Goal: Task Accomplishment & Management: Complete application form

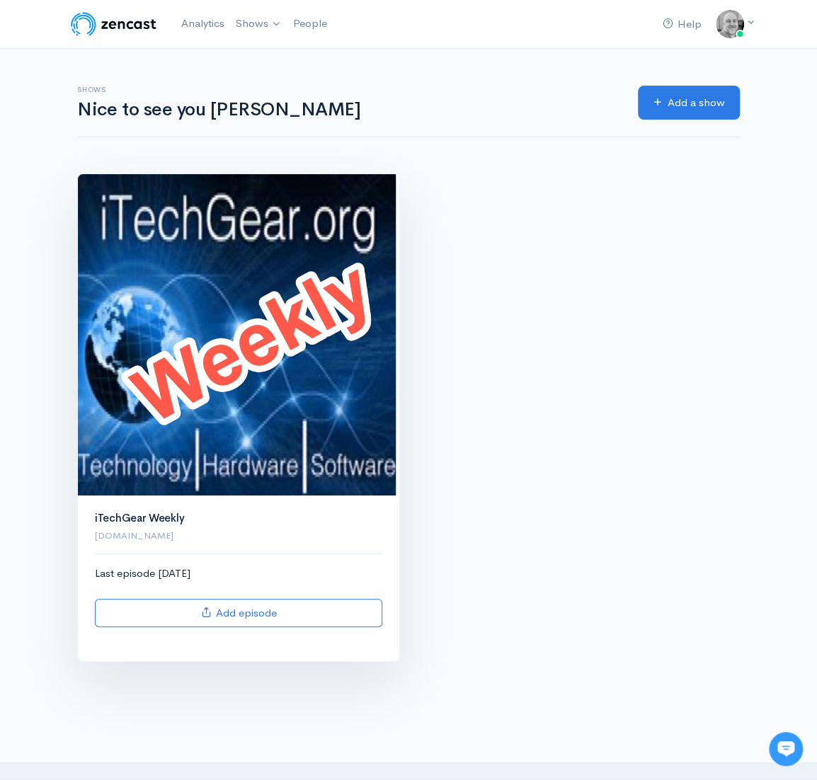
click at [127, 322] on img at bounding box center [238, 334] width 321 height 321
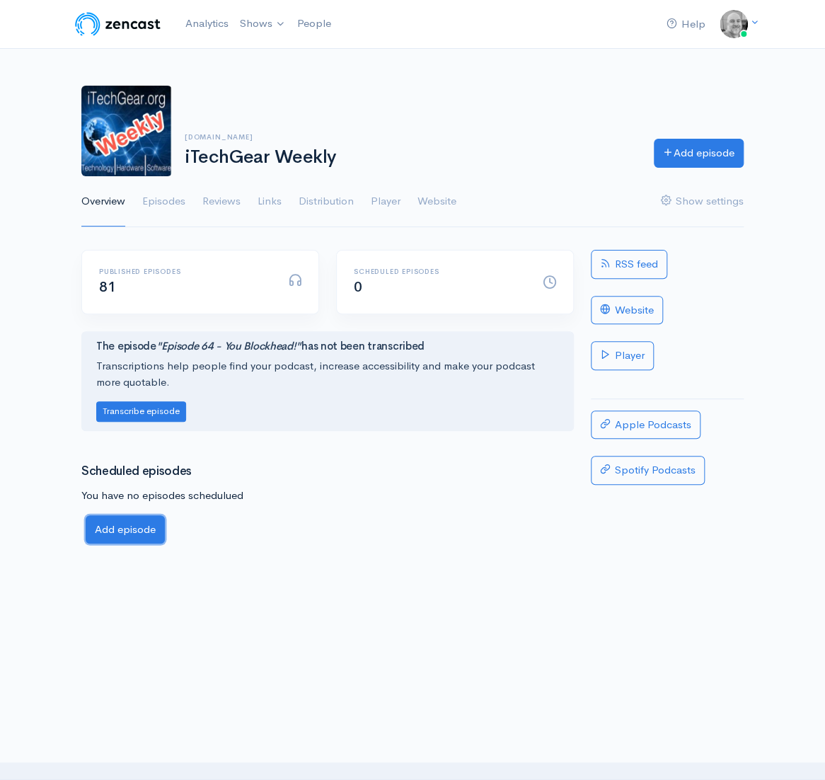
click at [137, 521] on link "Add episode" at bounding box center [125, 529] width 79 height 29
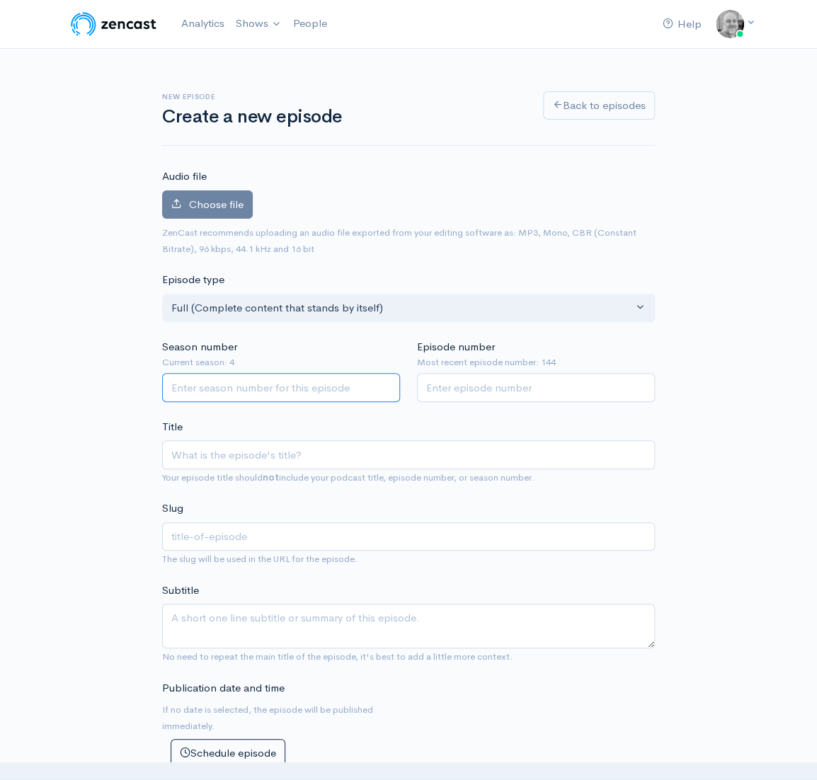
click at [280, 392] on input "Season number" at bounding box center [281, 387] width 238 height 29
type input "5"
click at [489, 386] on input "Episode number" at bounding box center [536, 387] width 238 height 29
type input "145"
click at [317, 454] on input "Title" at bounding box center [408, 454] width 492 height 29
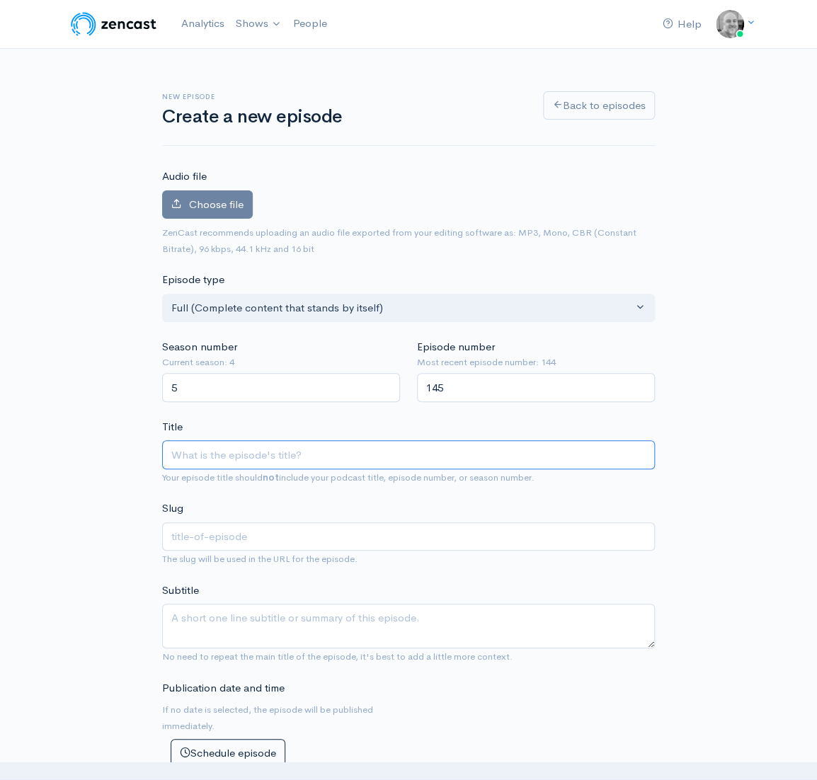
type input "E"
type input "e"
type input "Ep"
type input "ep"
type input "Epi"
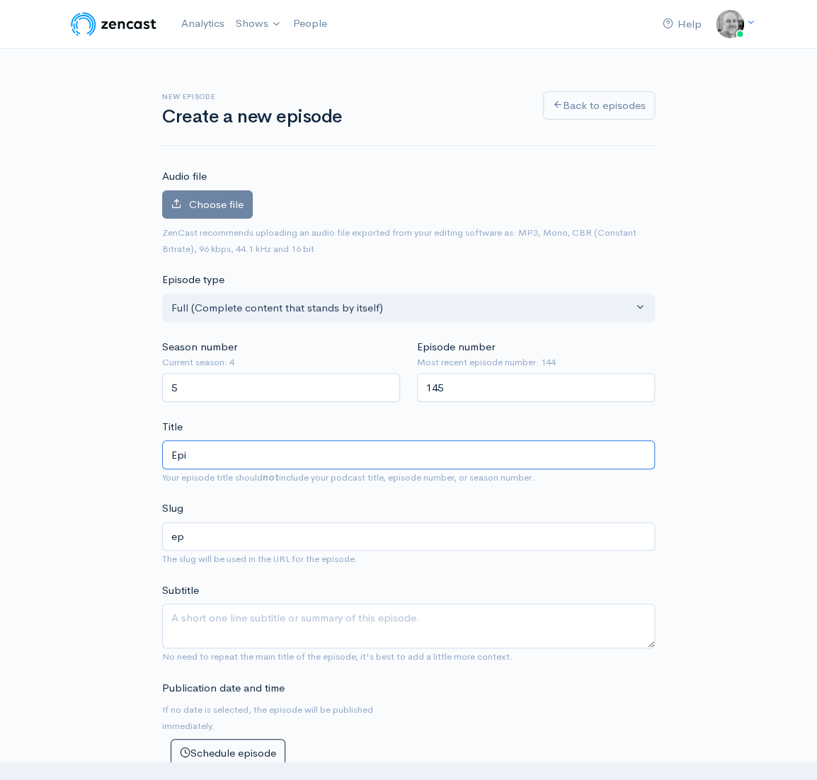
type input "epi"
type input "Episo"
type input "episo"
type input "Episod"
type input "episod"
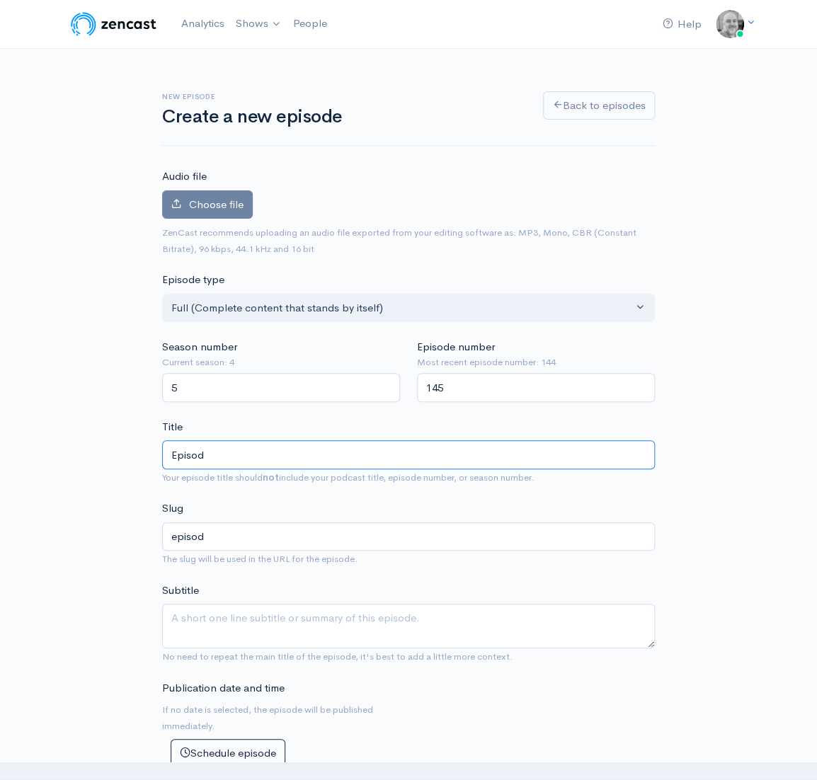
type input "Episode"
type input "episode"
type input "Episode 1"
type input "episode-1"
type input "Episode 14"
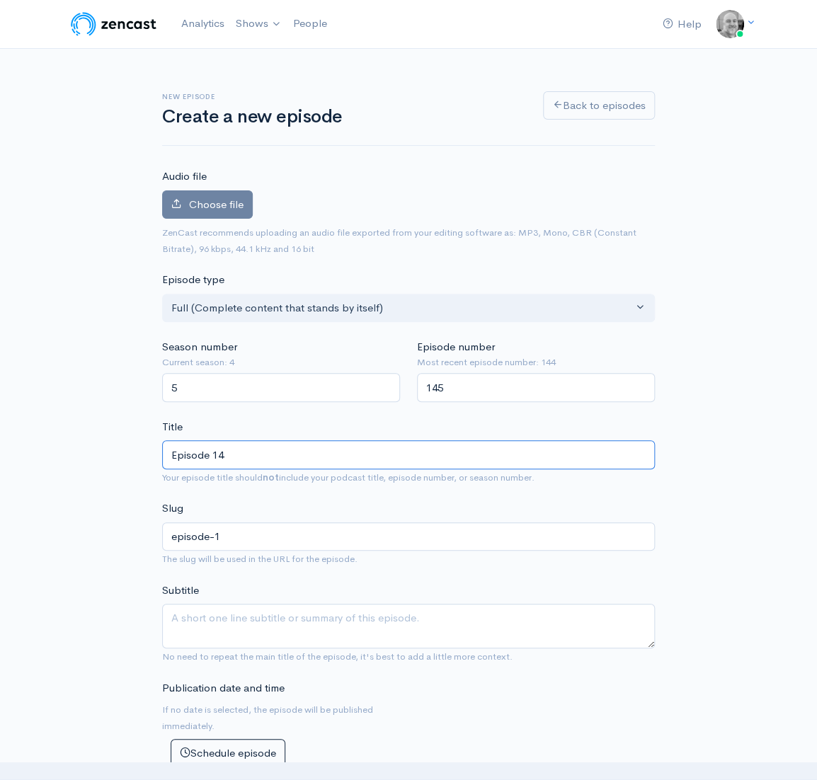
type input "episode-14"
type input "Episode 145"
type input "episode-145"
type input "Episode 145 - 5"
type input "episode-145-5"
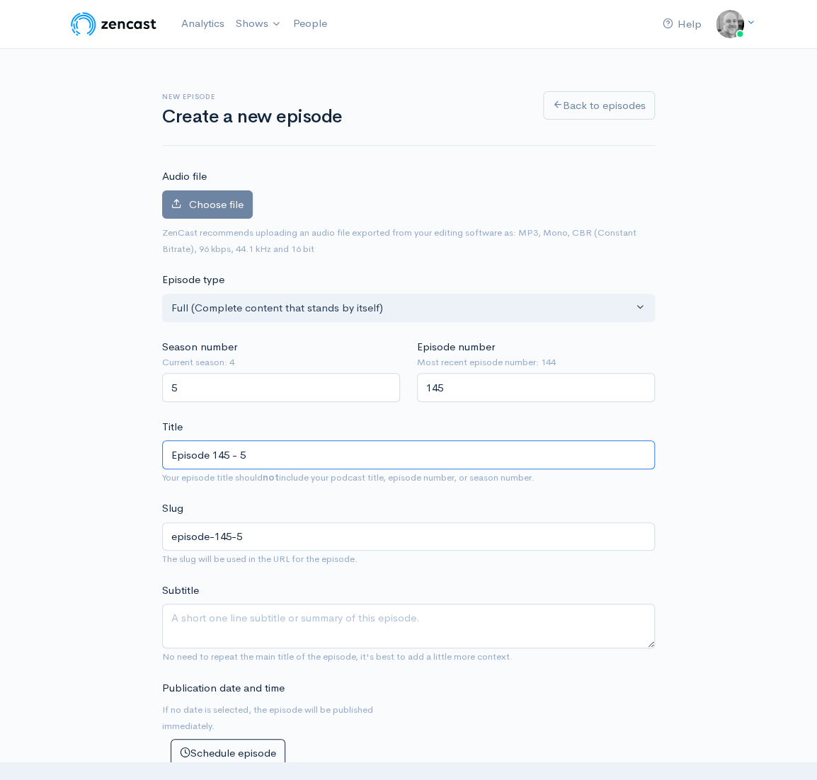
type input "Episode 145 - 5 y"
type input "episode-145-5-y"
type input "Episode 145 - 5 ye"
type input "episode-145-5-ye"
type input "Episode 145 - 5 yea"
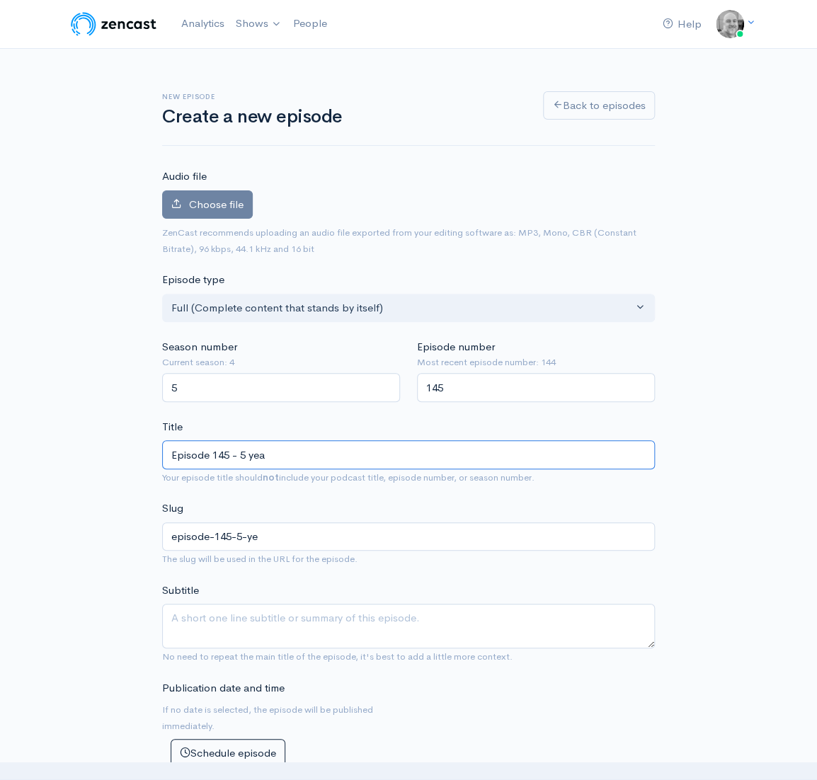
type input "episode-145-5-yea"
type input "Episode 145 - 5 ye"
type input "episode-145-5-ye"
type input "Episode 145 - 5 y"
type input "episode-145-5-y"
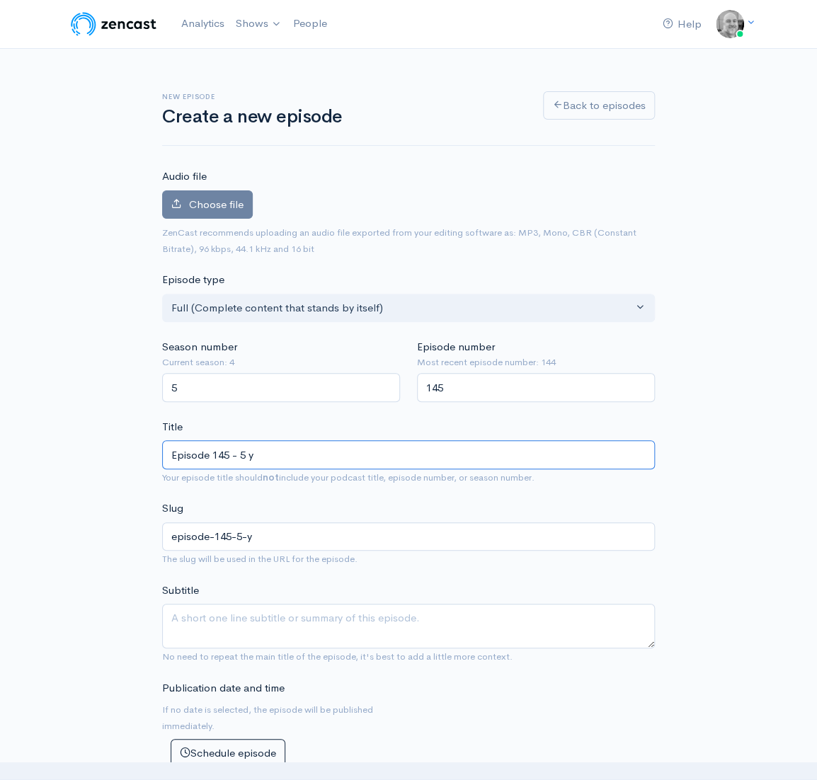
type input "Episode 145 - 5"
type input "episode-145-5"
type input "Episode 145 - 5 Y"
type input "episode-145-5-y"
type input "Episode 145 - 5 Ye"
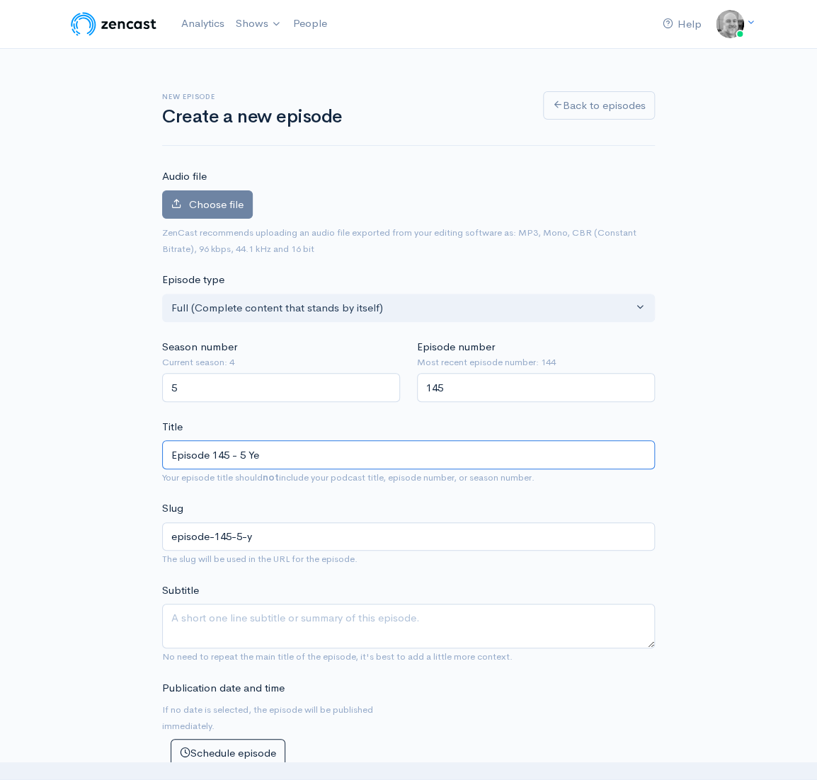
type input "episode-145-5-ye"
type input "Episode 145 - 5 Year"
type input "episode-145-5-year"
type input "Episode 145 - 5 Years"
type input "episode-145-5-years"
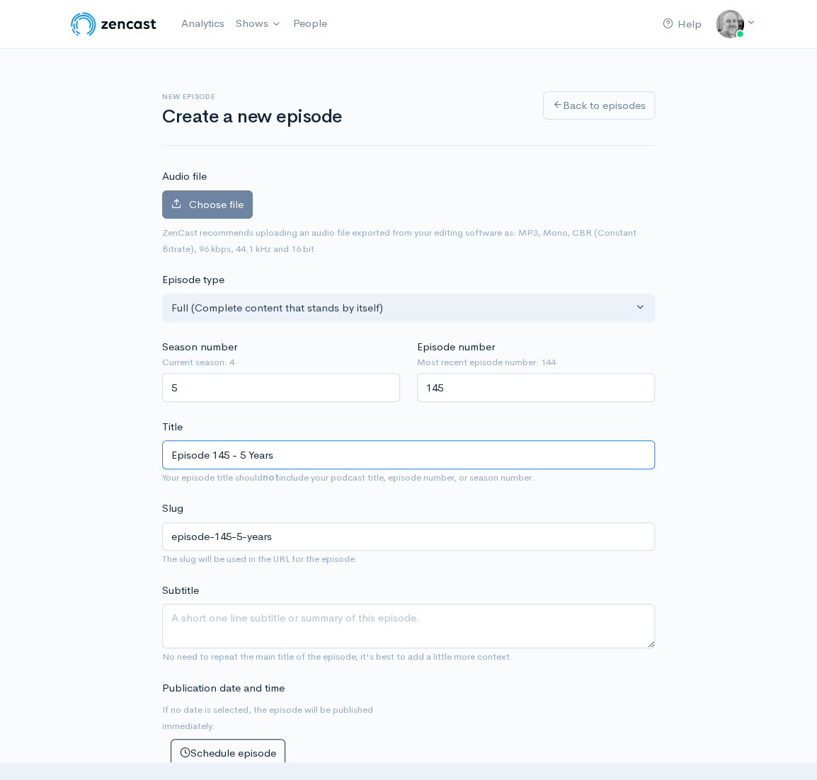
type input "Episode [DEMOGRAPHIC_DATA]"
type input "episode-[DEMOGRAPHIC_DATA]"
type input "Episode 145 - 5 Years of"
type input "episode-145-5-years-of"
type input "Episode 145 - 5 Years of i"
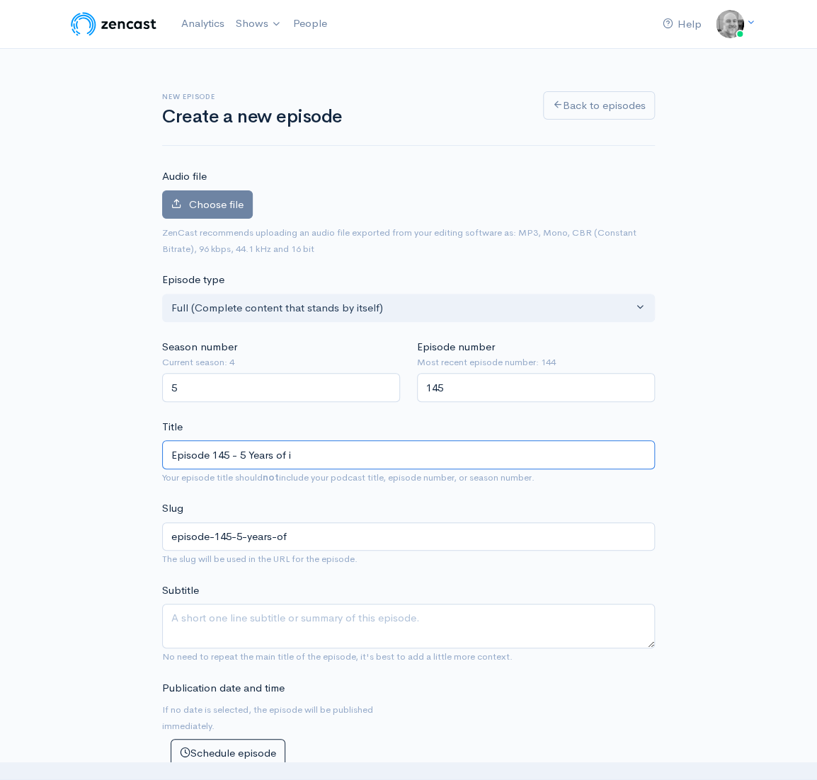
type input "episode-145-5-years-of-i"
type input "Episode 145 - 5 Years of iT"
type input "episode-145-5-years-of-it"
type input "Episode 145 - 5 Years of iTG"
type input "episode-145-5-years-of-itg"
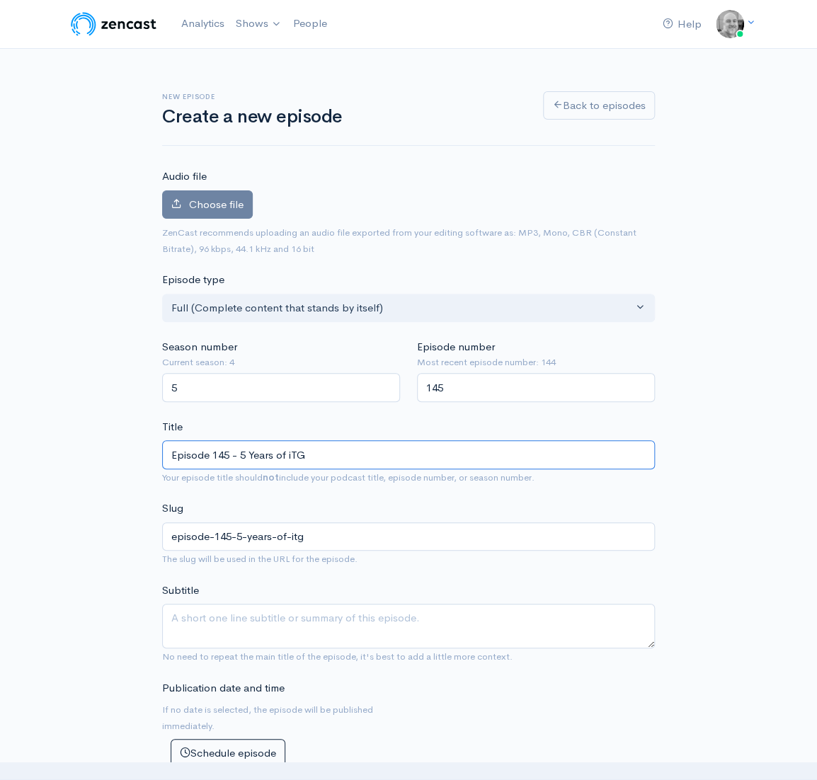
type input "Episode 145 - 5 Years of iTGW"
type input "episode-145-5-years-of-itgw"
type input "Episode 145 - 5 Years of iTGW"
click at [224, 207] on span "Choose file" at bounding box center [216, 203] width 54 height 13
click at [0, 0] on input "Choose file" at bounding box center [0, 0] width 0 height 0
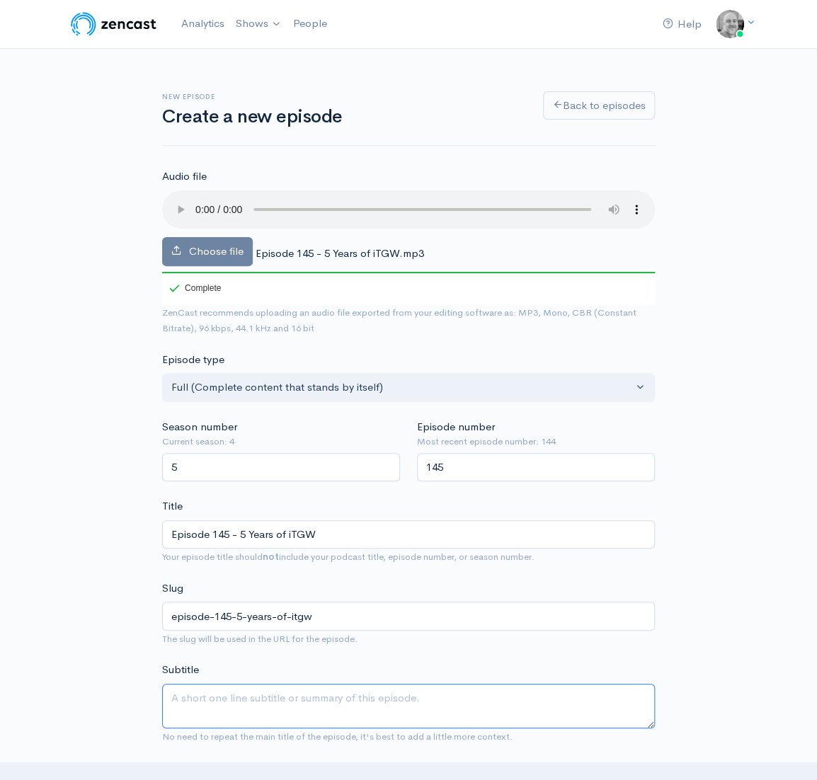
click at [233, 698] on textarea "Subtitle" at bounding box center [408, 705] width 492 height 45
paste textarea "Ep. 145 – 5 Years of iTGW. We’ve got a full crew and we’re [DEMOGRAPHIC_DATA]! …"
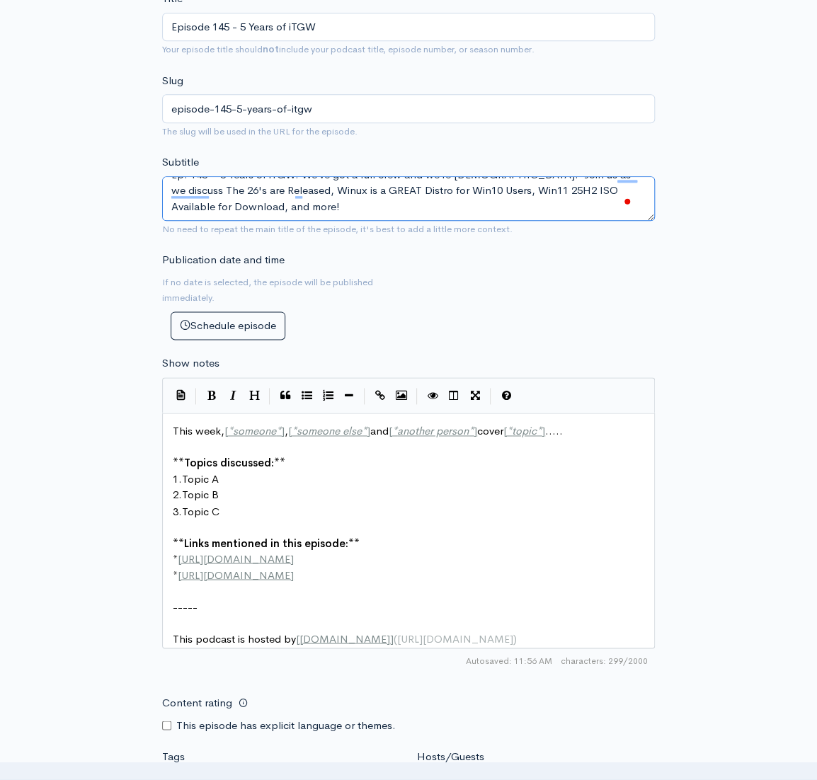
scroll to position [541, 0]
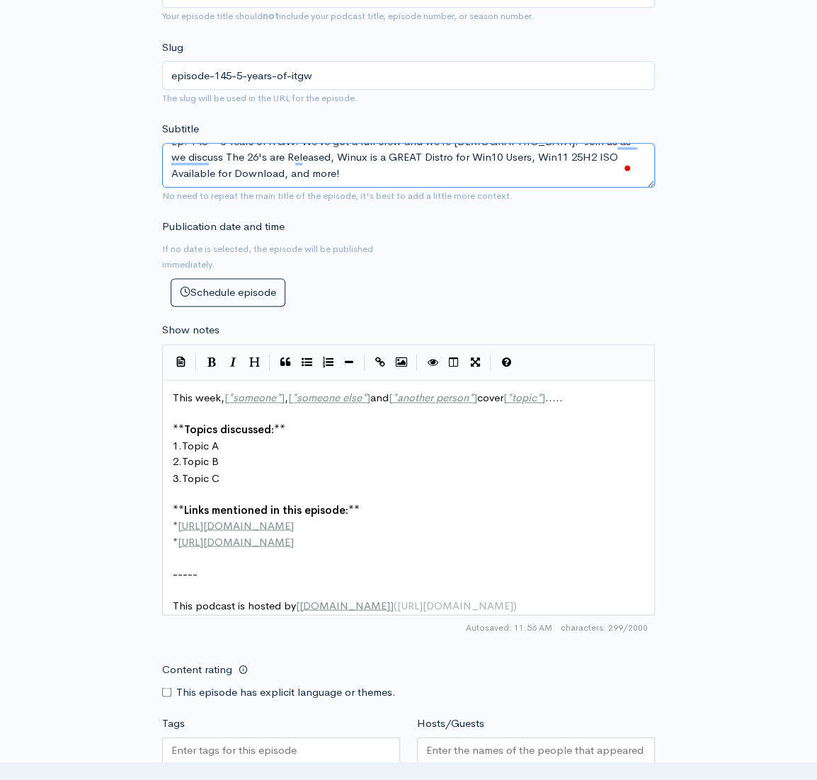
type textarea "Ep. 145 – 5 Years of iTGW. We’ve got a full crew and we’re [DEMOGRAPHIC_DATA]! …"
click at [304, 456] on pre "2. Topic B" at bounding box center [412, 462] width 485 height 16
type textarea "This week, [*someone*], [*someone else*] and [*another person*] cover [*topic*]…"
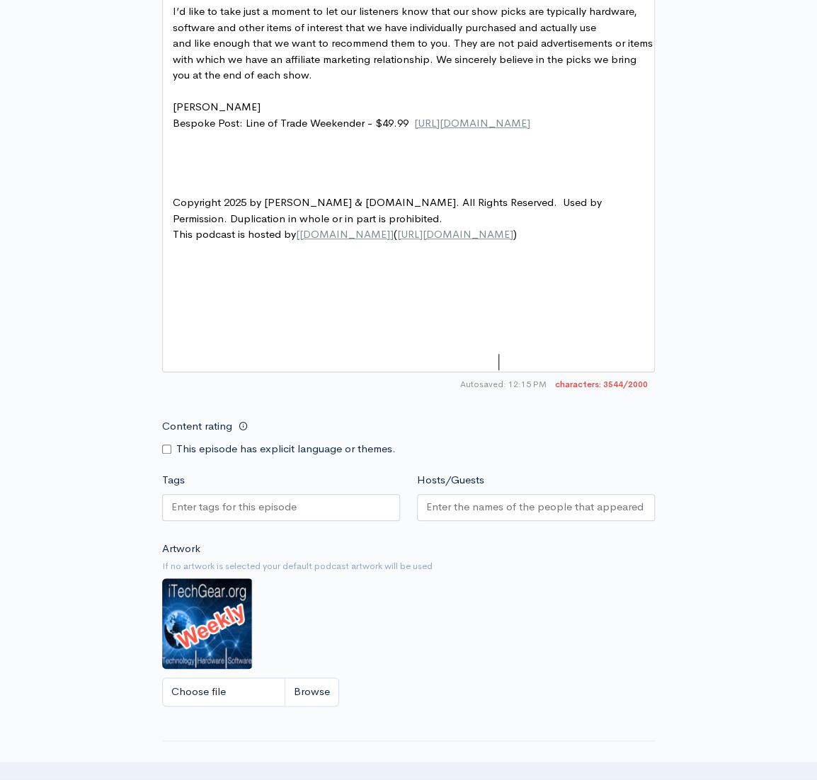
scroll to position [2192, 0]
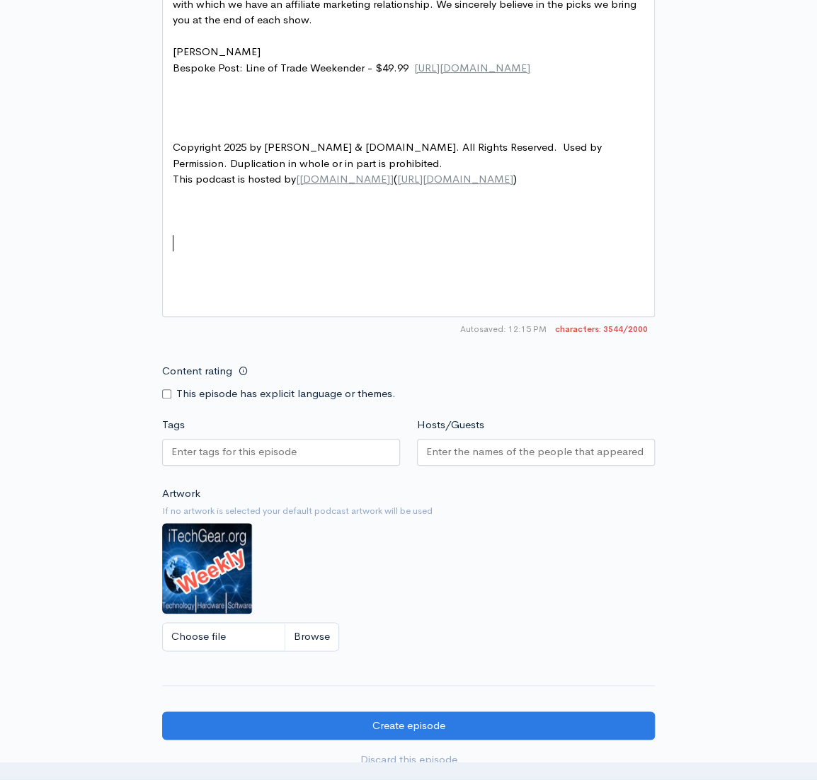
click at [170, 140] on pre at bounding box center [412, 132] width 485 height 16
click at [173, 185] on span "This podcast is hosted by [ [DOMAIN_NAME] ] ( [URL][DOMAIN_NAME] )" at bounding box center [348, 178] width 350 height 13
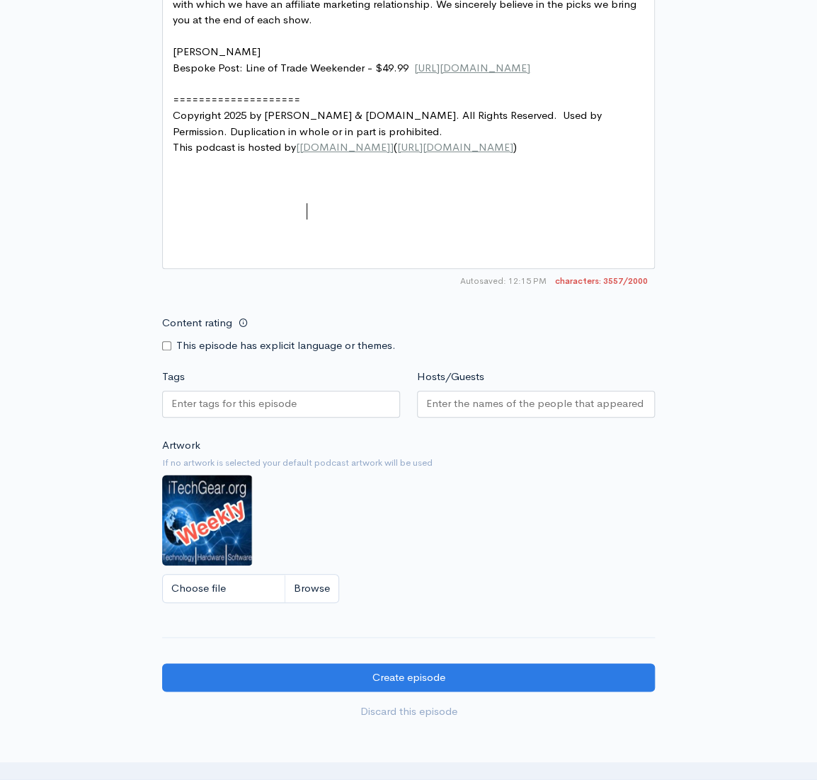
type textarea "====================="
type textarea "rdware, software and other items of interest that we have individually purchase…"
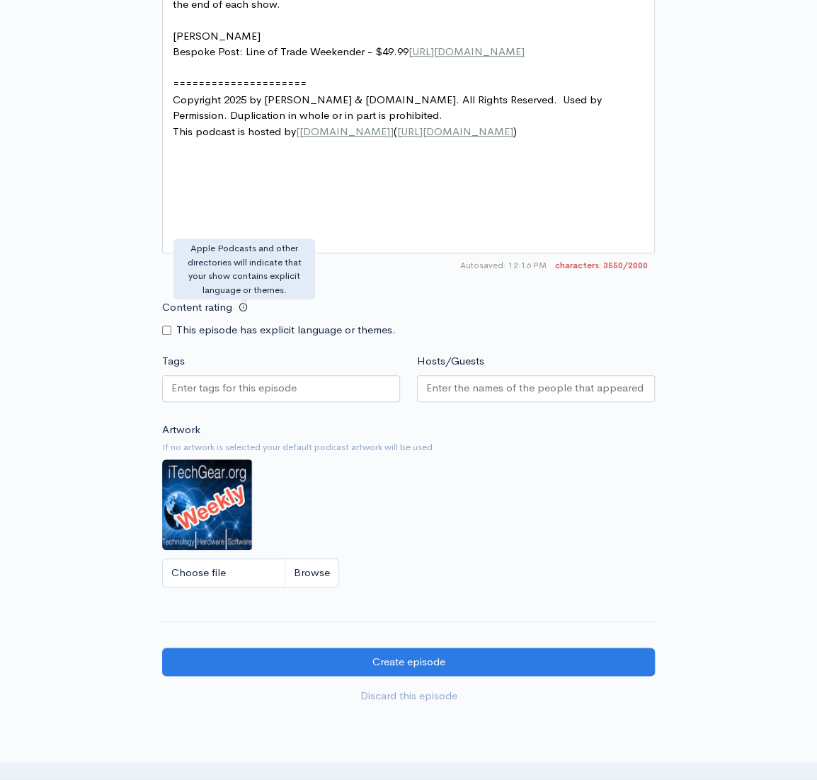
type textarea "Pick of the Week Segment"
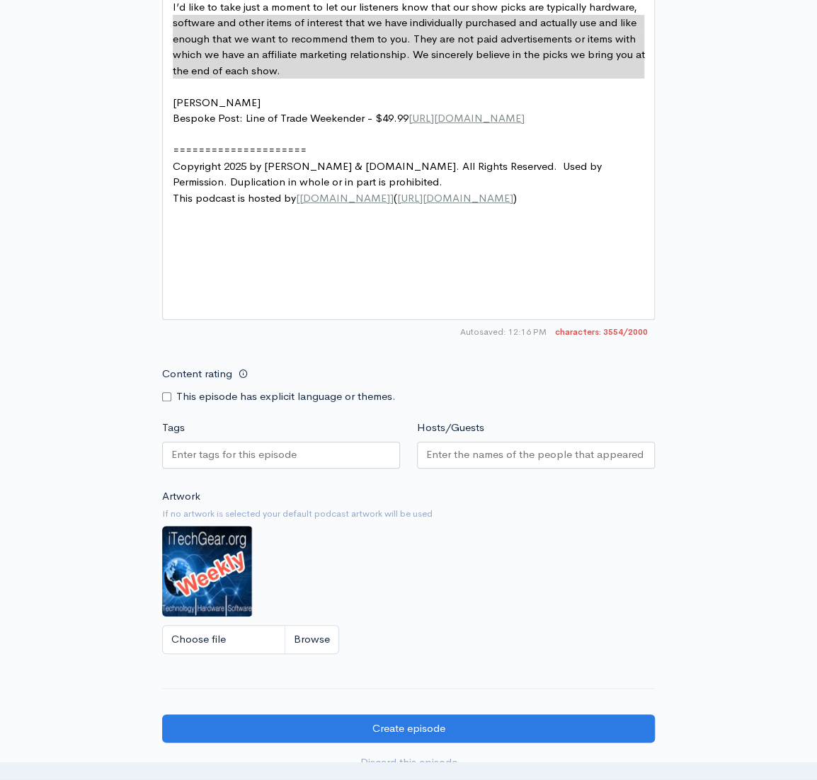
scroll to position [2094, 0]
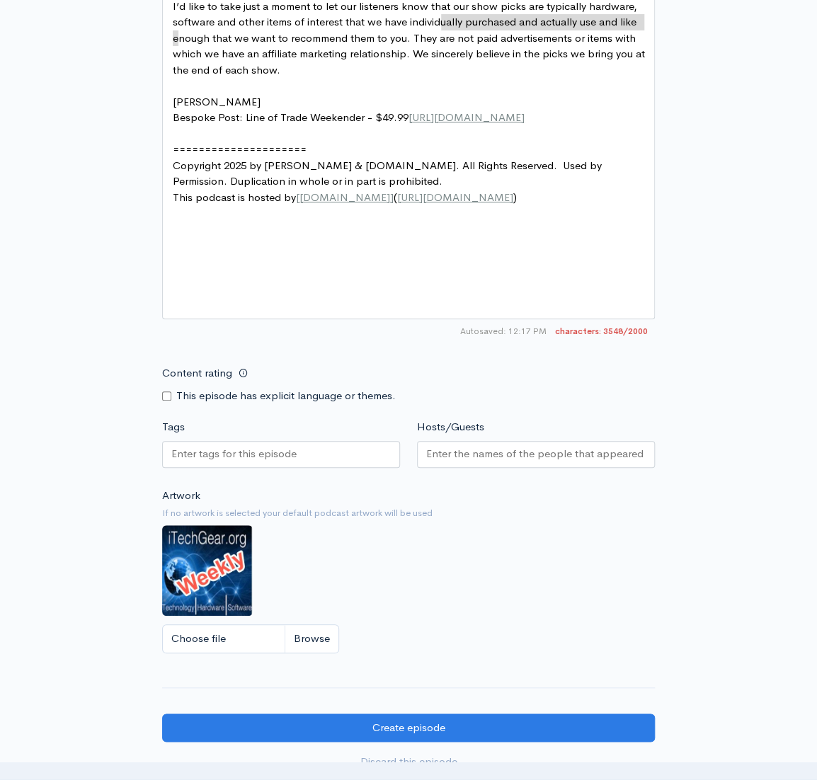
type textarea "/"
type textarea ","
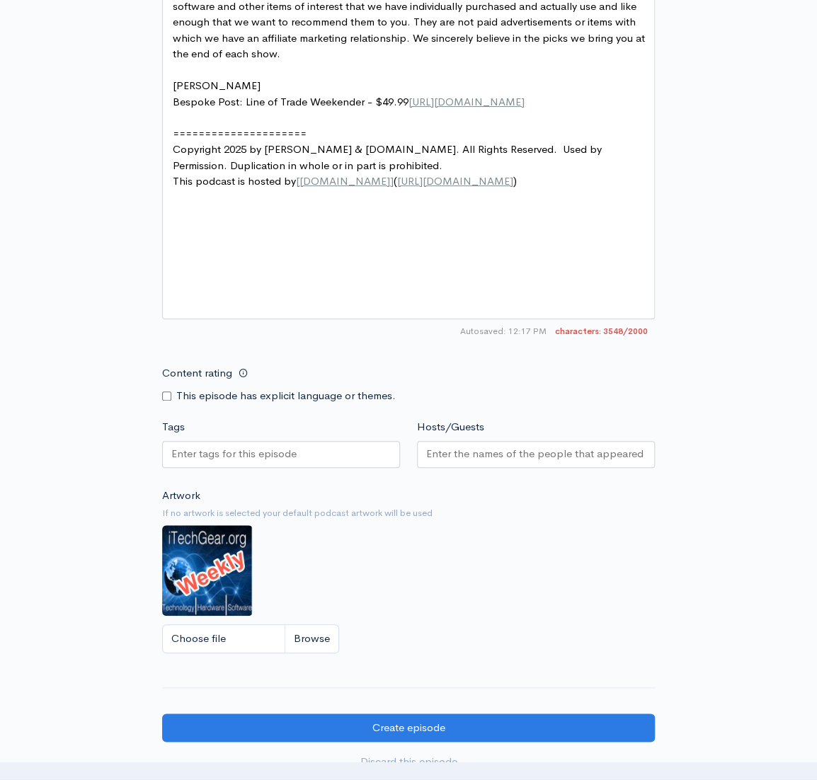
scroll to position [2062, 0]
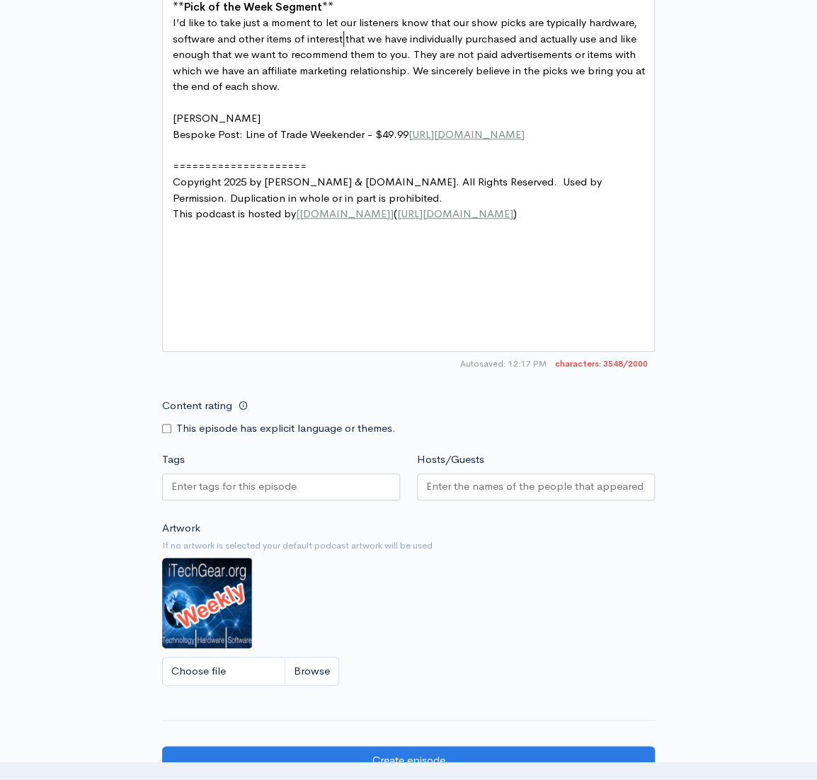
type textarea "[URL][DOMAIN_NAME] [URL][DOMAIN_NAME], [URL][DOMAIN_NAME]"
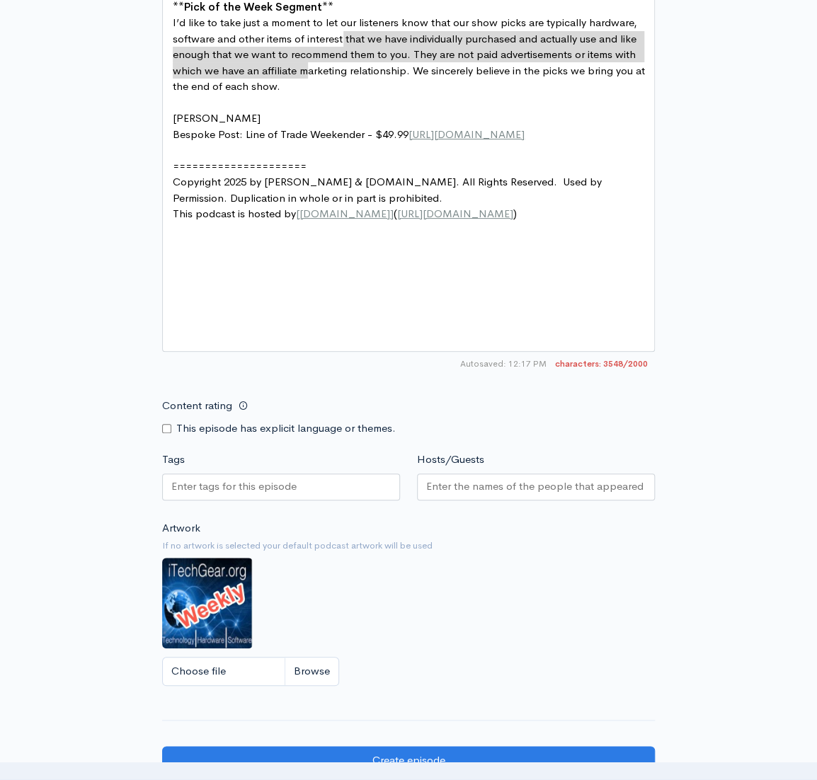
drag, startPoint x: 343, startPoint y: 36, endPoint x: 336, endPoint y: 68, distance: 32.6
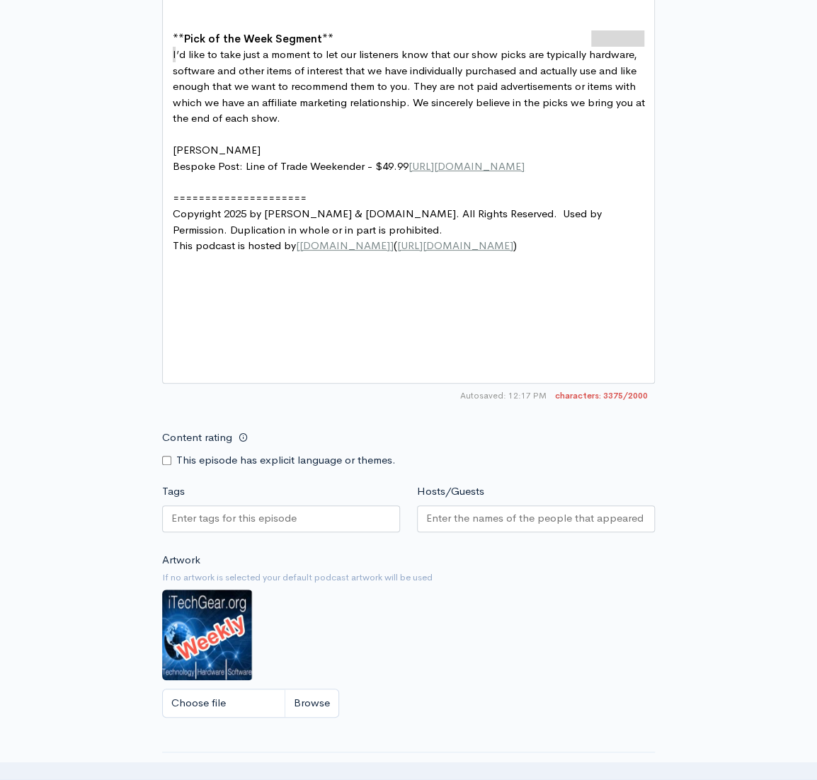
scroll to position [5, 3]
type textarea "d understand. This team has dedicated their writing careers to that purpose. Ev…"
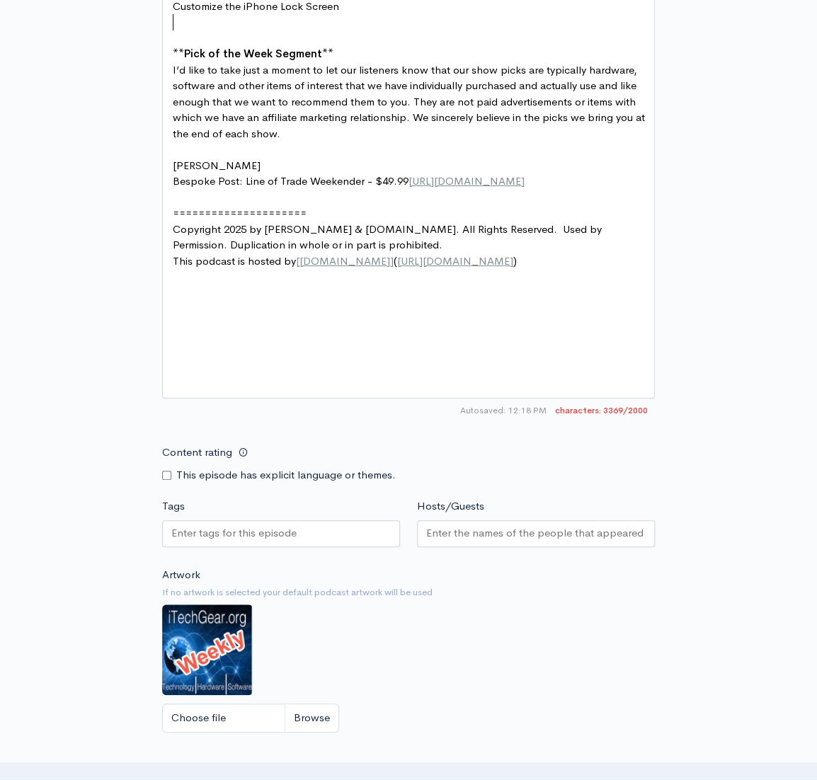
type textarea "Tip of the Week Segment"
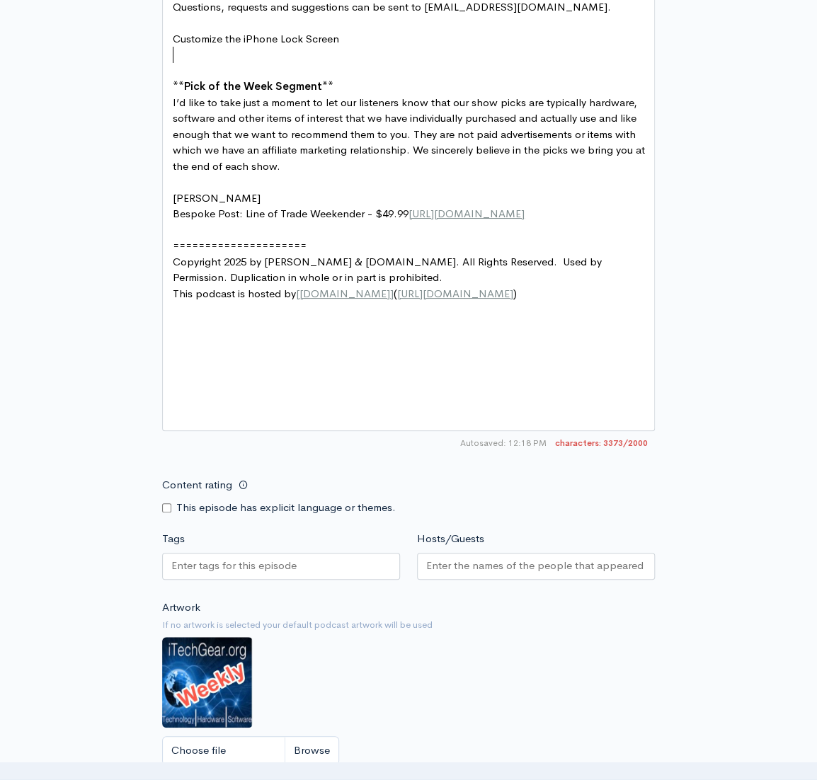
type textarea "If we're ever sponsored, an ad would be done here, between segments."
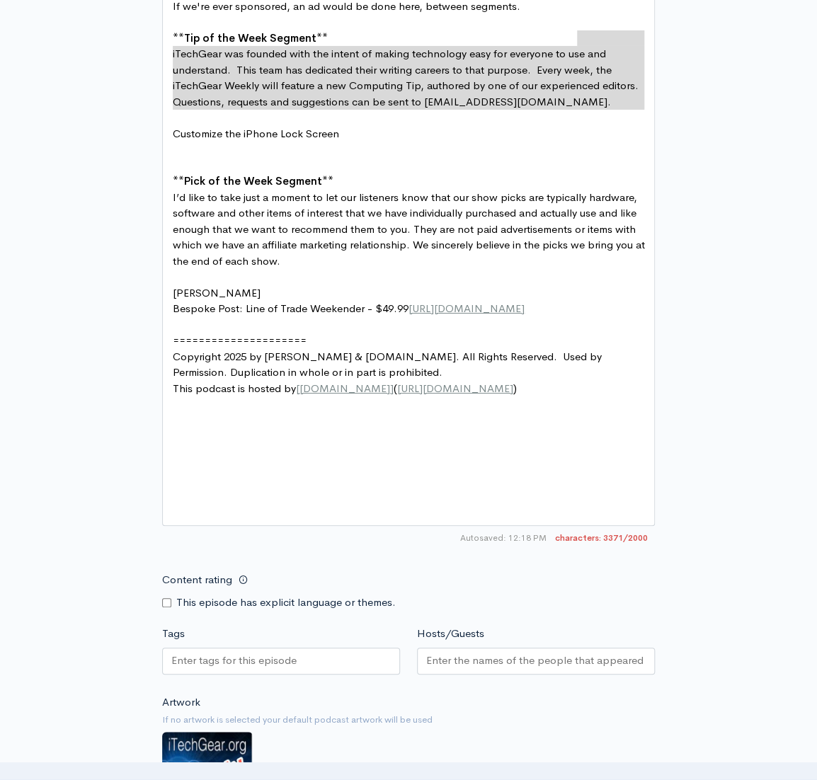
scroll to position [0, 0]
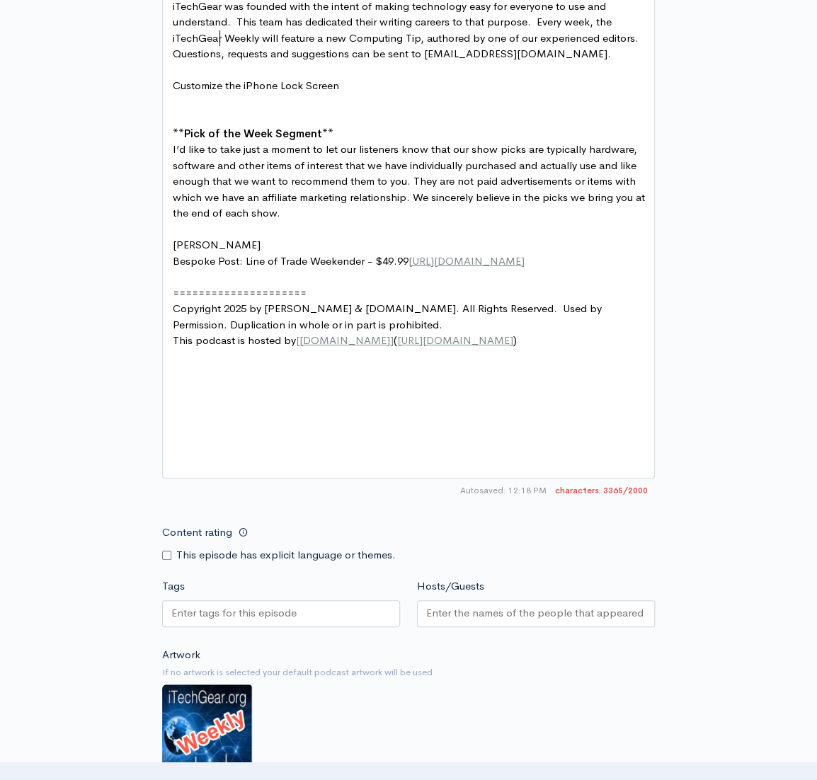
type textarea ","
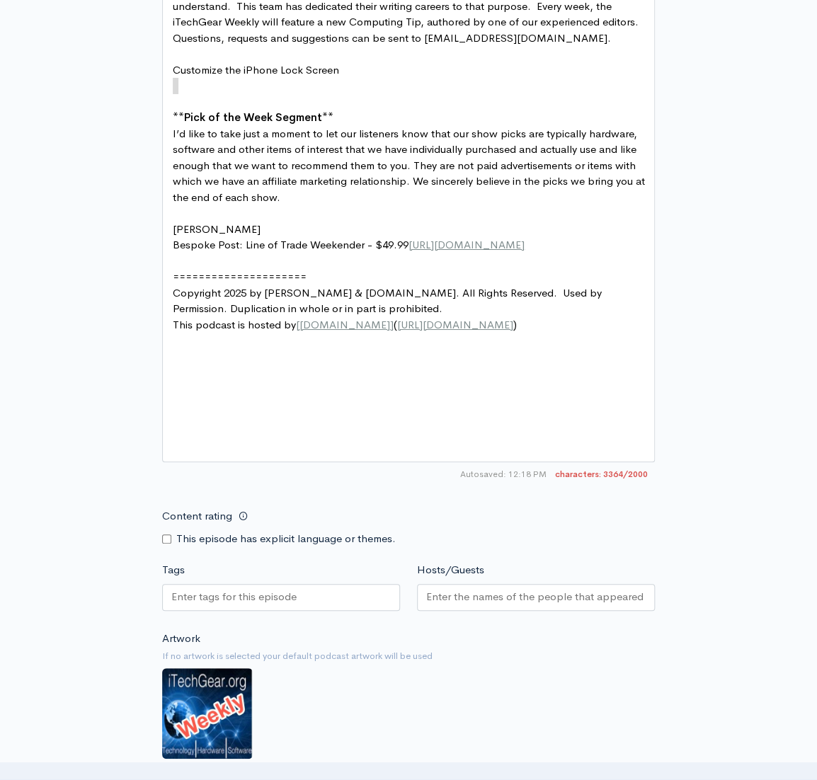
type textarea "."
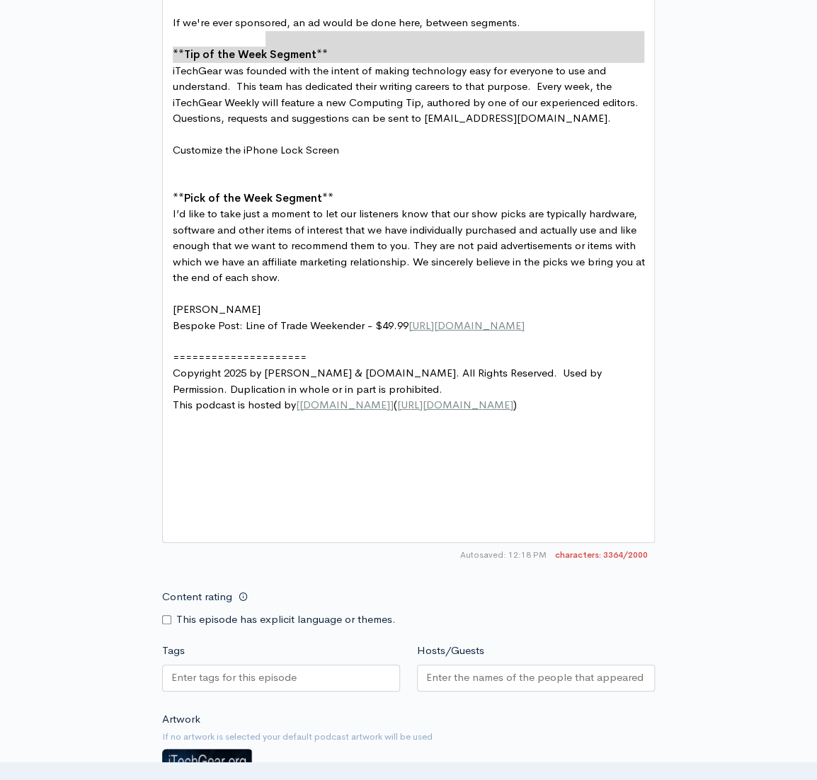
scroll to position [0, 0]
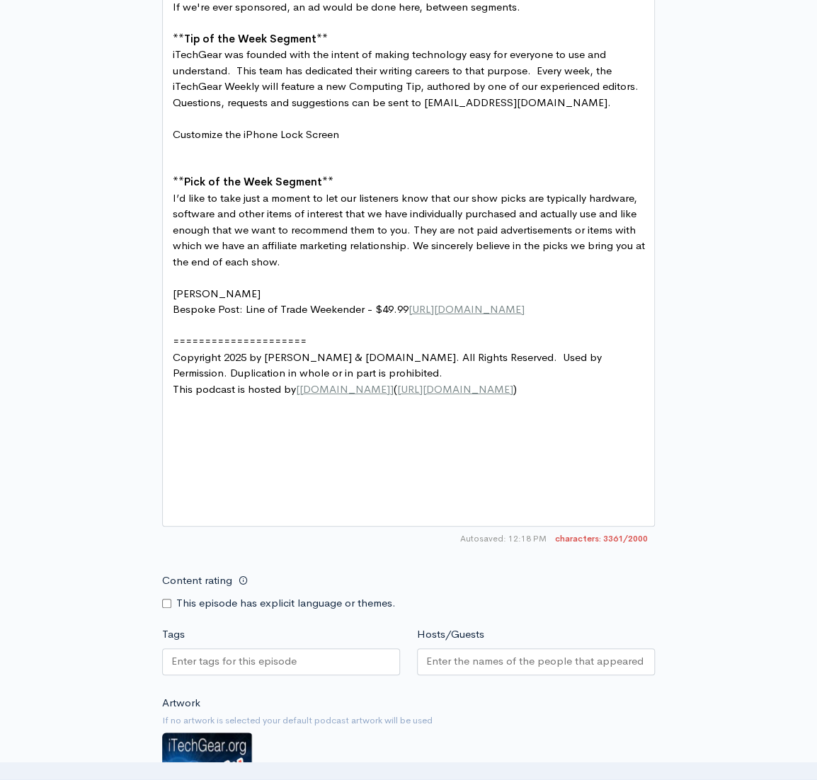
type textarea "Windows Segment"
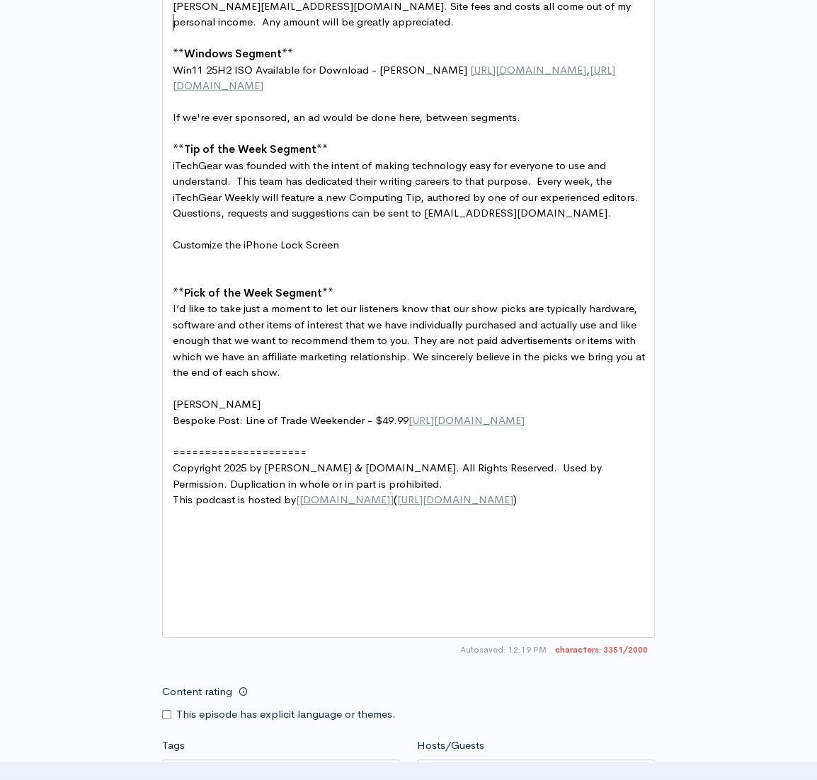
scroll to position [1552, 0]
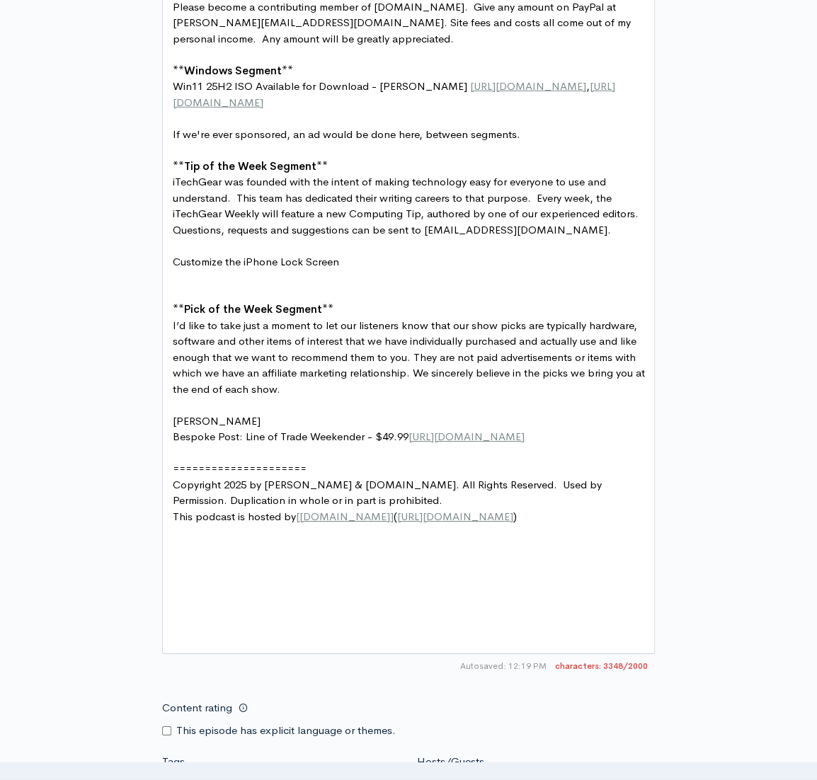
type textarea "Mobile/ Linux Segment"
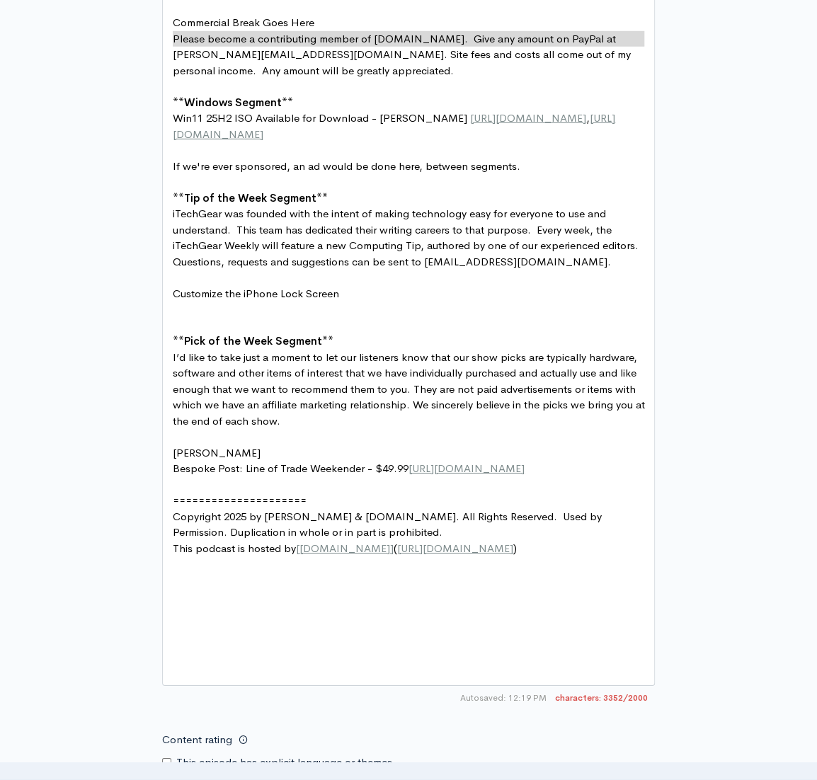
scroll to position [0, 0]
type textarea "If we're ever sponsored, an ad would be done here, between segments."
type textarea "."
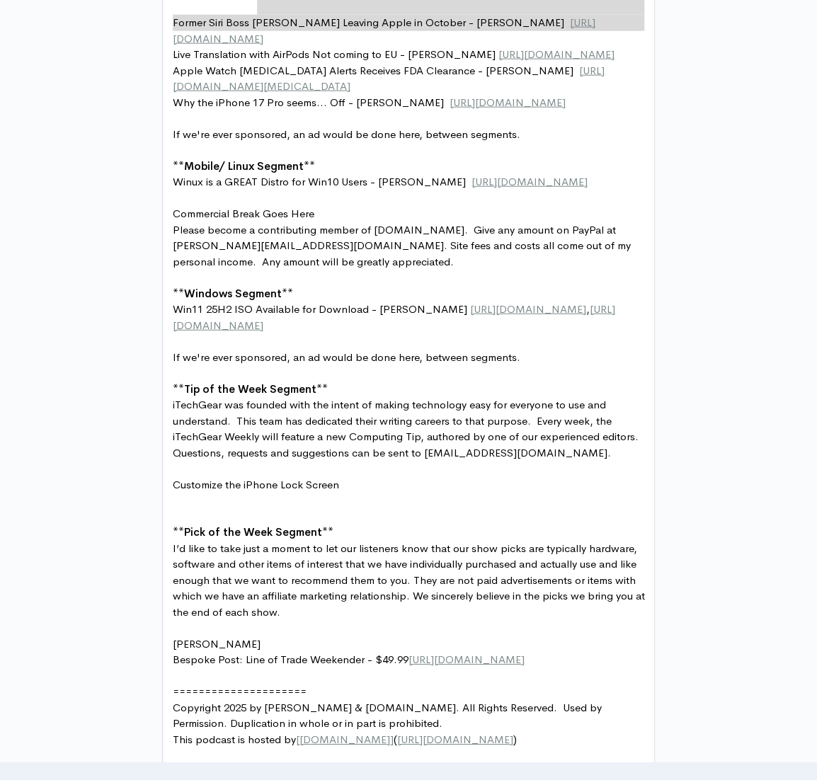
scroll to position [1234, 0]
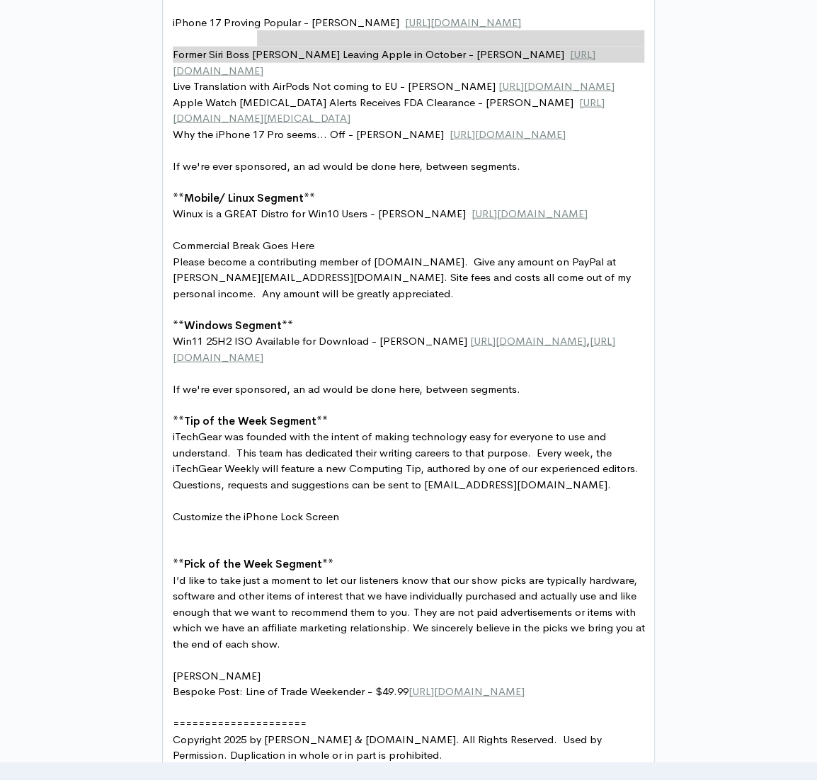
type textarea "/"
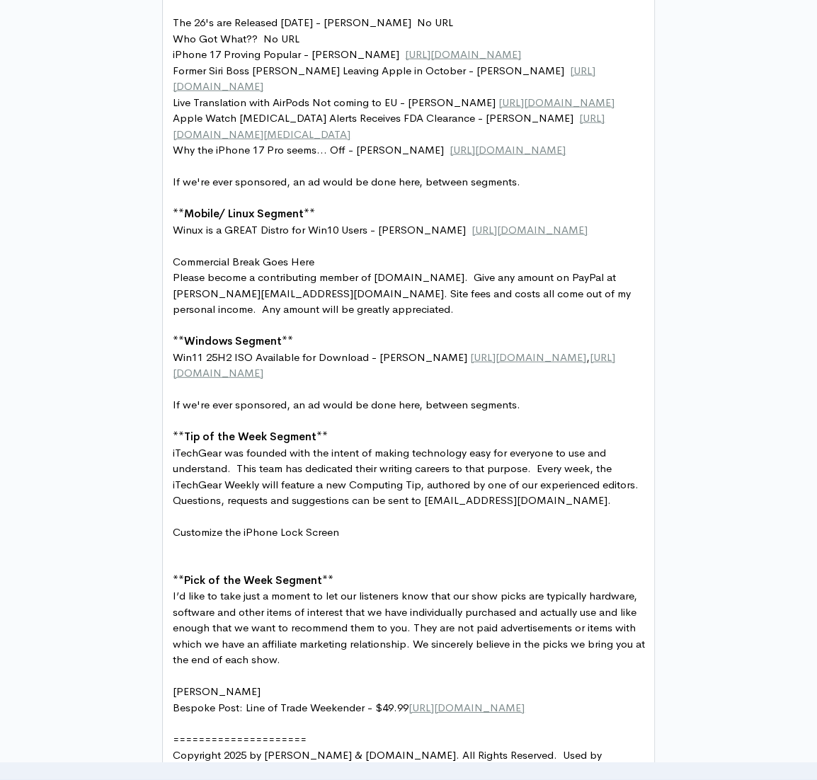
scroll to position [1138, 0]
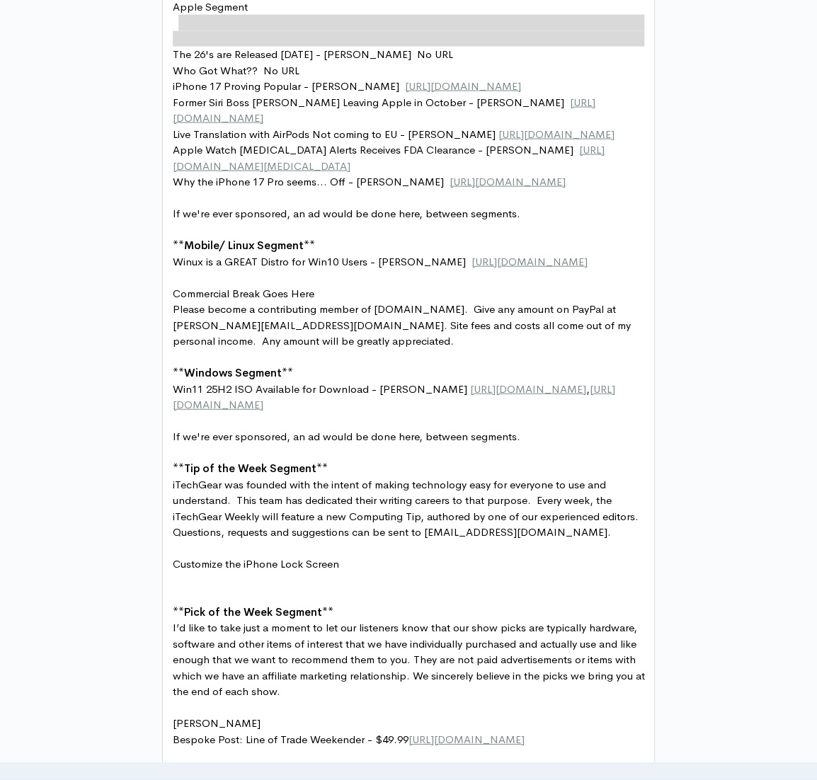
type textarea "pple Segment"
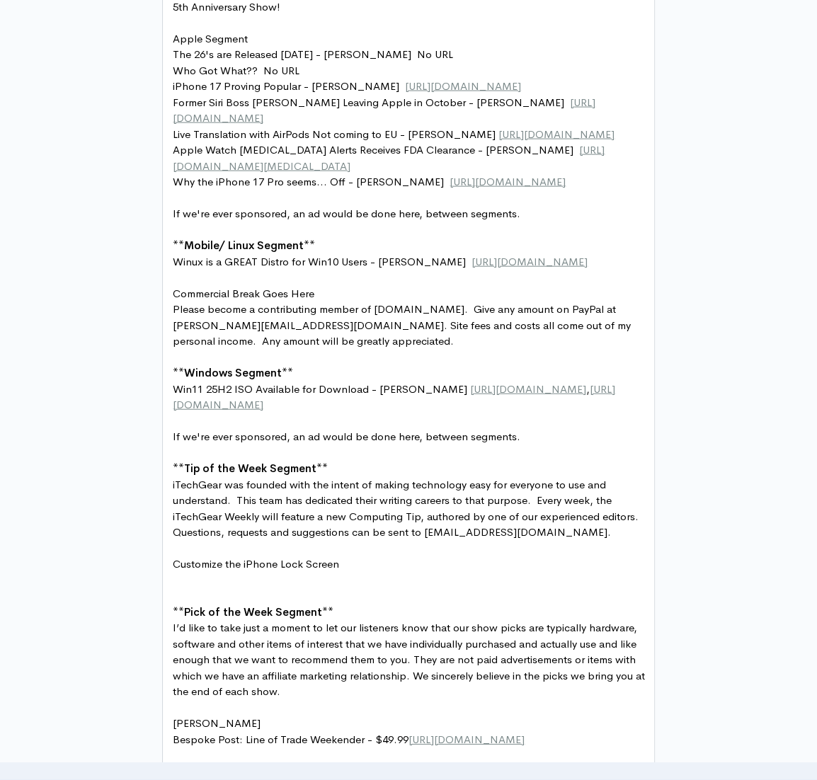
type textarea "Apple Segment"
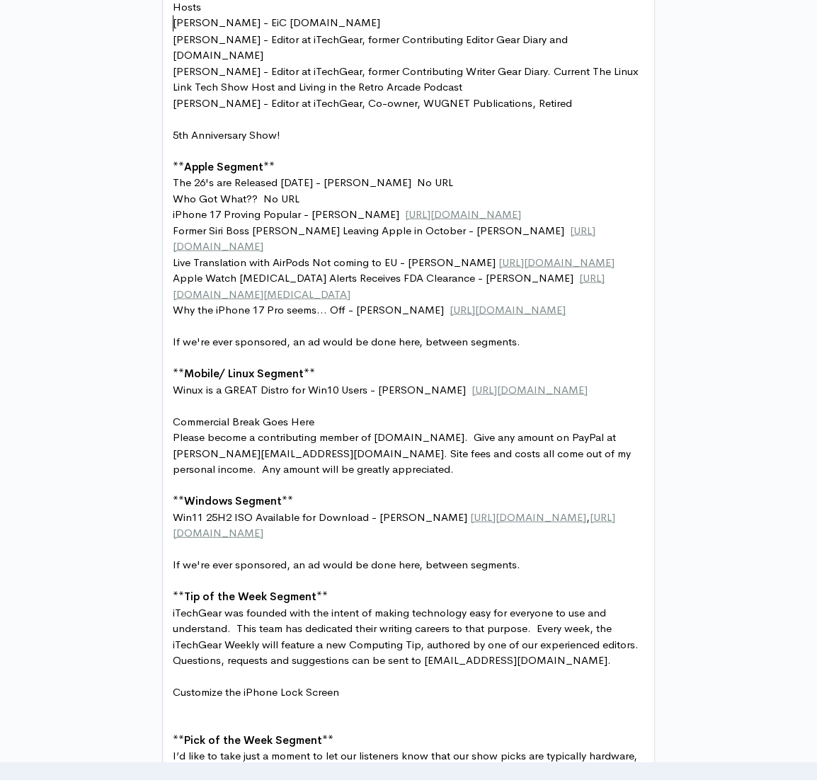
scroll to position [948, 0]
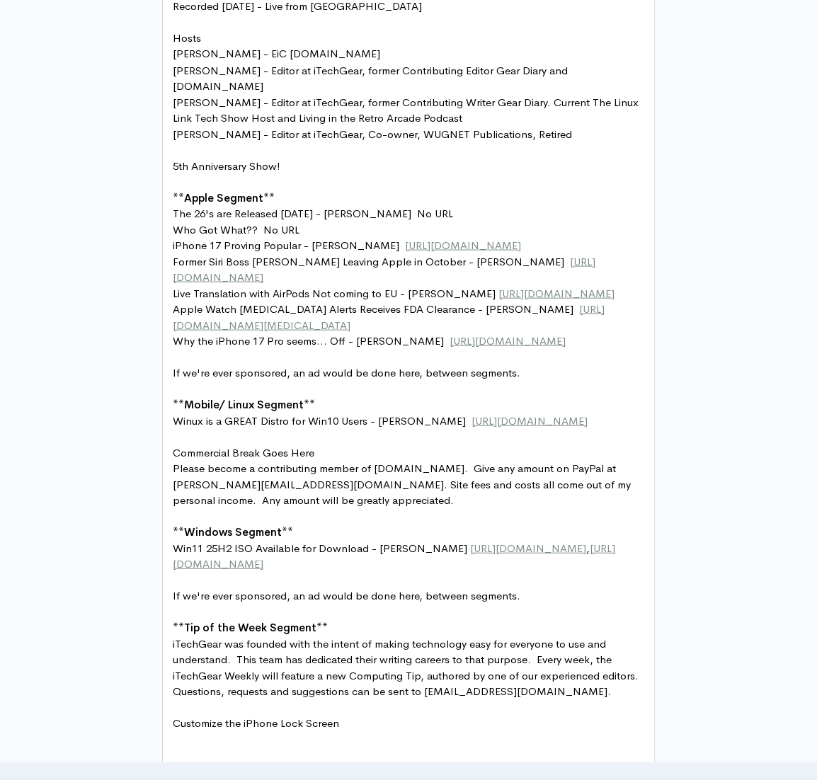
type textarea "Hosts"
type textarea "Recorded [DATE] - Live from [GEOGRAPHIC_DATA]"
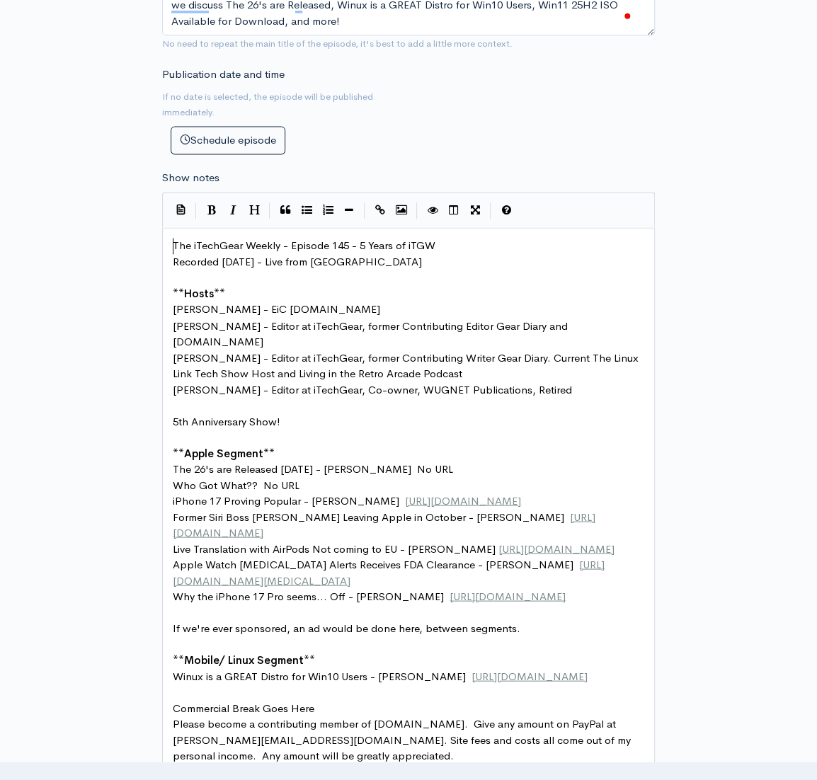
scroll to position [693, 0]
click at [255, 206] on icon "Heading" at bounding box center [254, 209] width 11 height 11
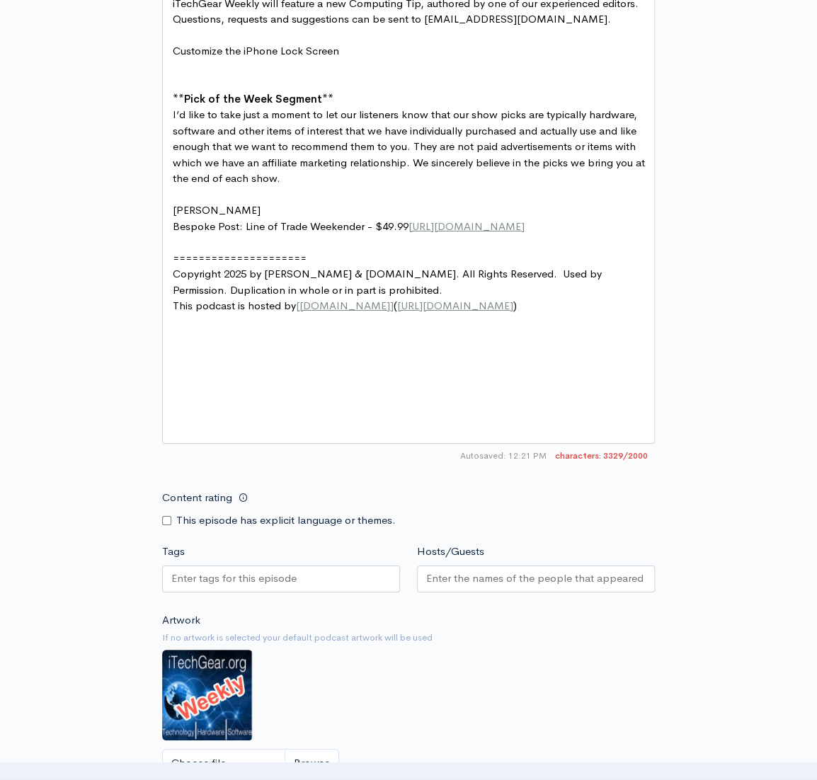
scroll to position [1644, 0]
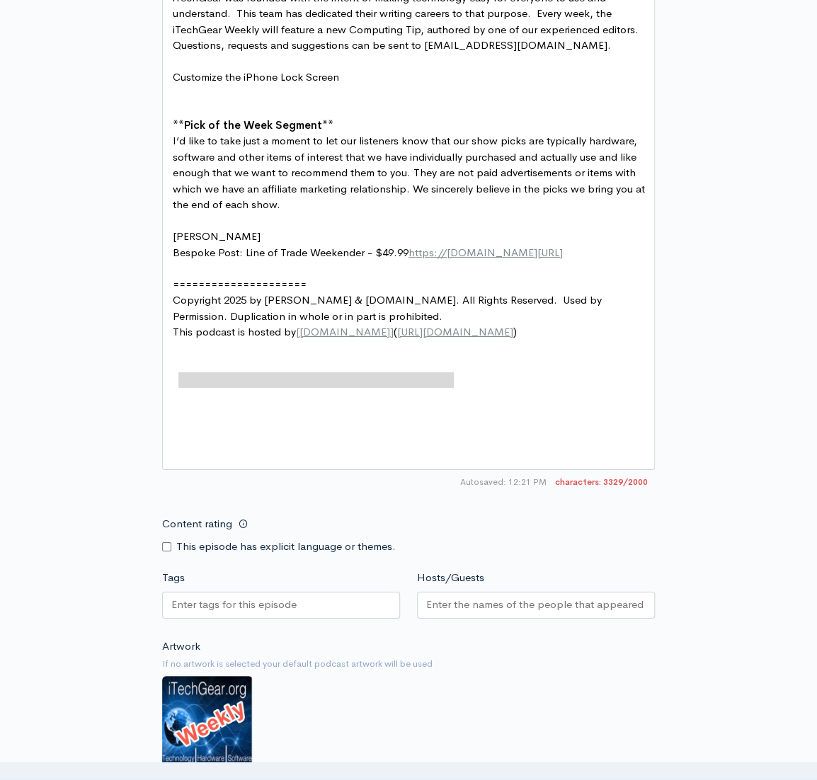
type textarea "[URL][DOMAIN_NAME]"
drag, startPoint x: 454, startPoint y: 376, endPoint x: 161, endPoint y: 378, distance: 292.9
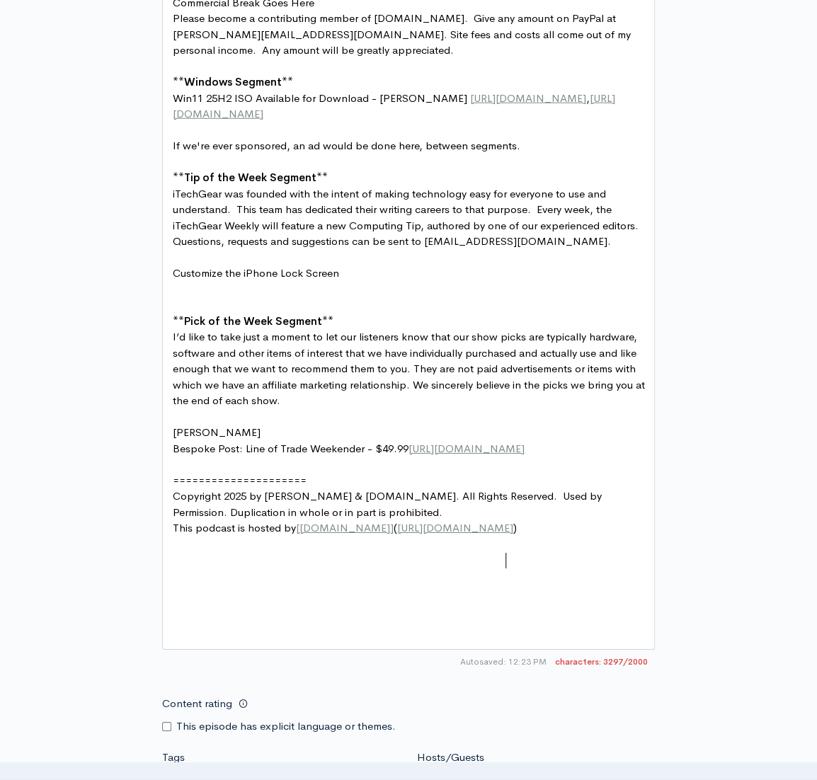
scroll to position [1438, 0]
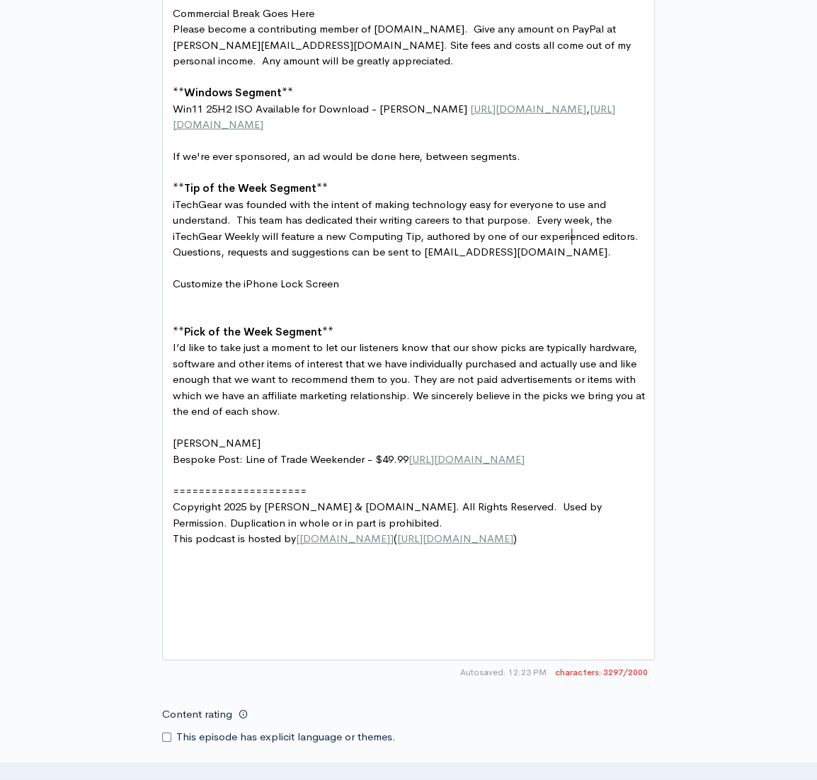
type textarea "sinsiderpreviewiso"
type textarea "[URL][DOMAIN_NAME]"
drag, startPoint x: 571, startPoint y: 235, endPoint x: 128, endPoint y: 236, distance: 442.9
paste textarea
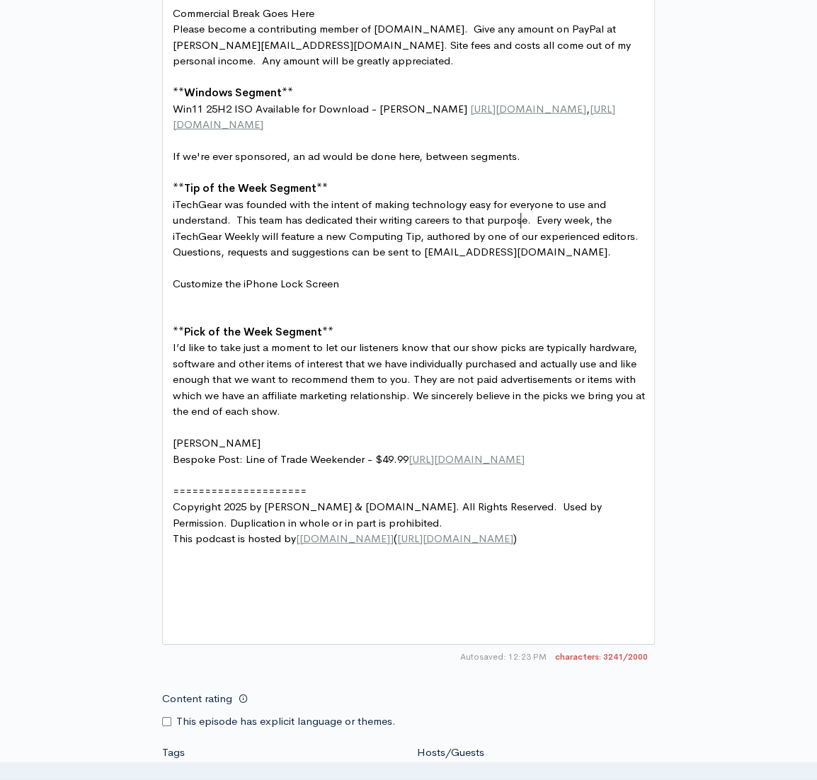
click at [519, 115] on span "[URL][DOMAIN_NAME]" at bounding box center [528, 108] width 116 height 13
type textarea "[URL][DOMAIN_NAME]"
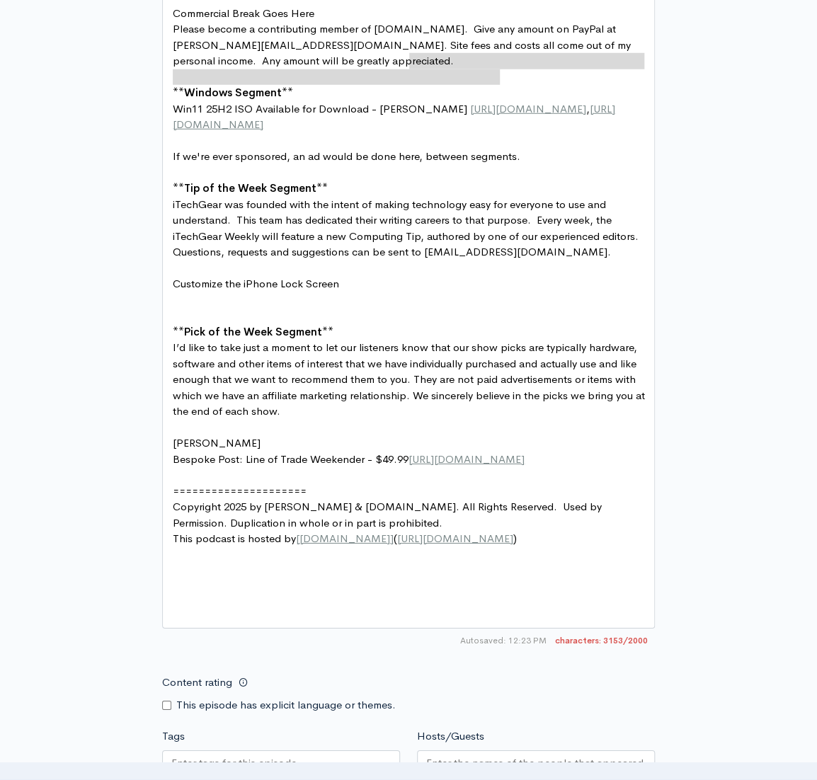
type textarea "[URL][DOMAIN_NAME]"
drag, startPoint x: 496, startPoint y: 75, endPoint x: 403, endPoint y: 60, distance: 94.6
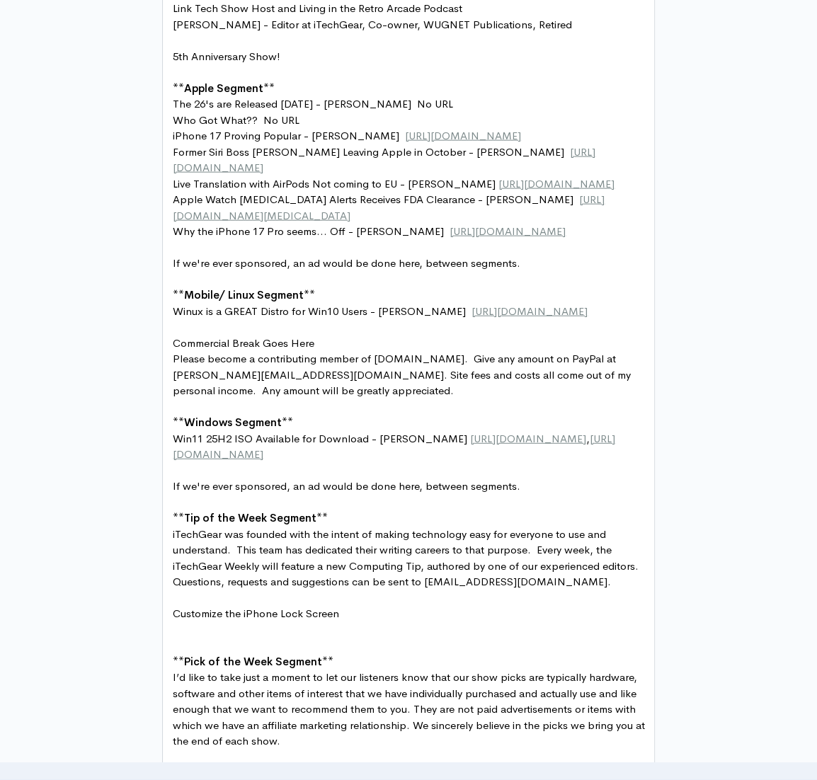
scroll to position [1089, 0]
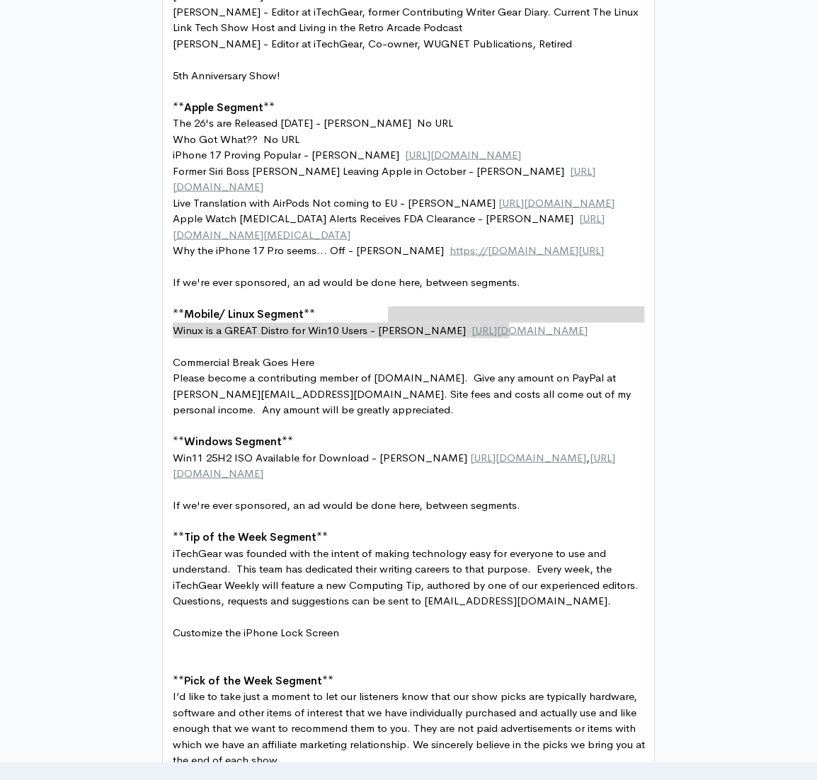
type textarea "[URL][DOMAIN_NAME]"
drag, startPoint x: 509, startPoint y: 328, endPoint x: 381, endPoint y: 311, distance: 128.6
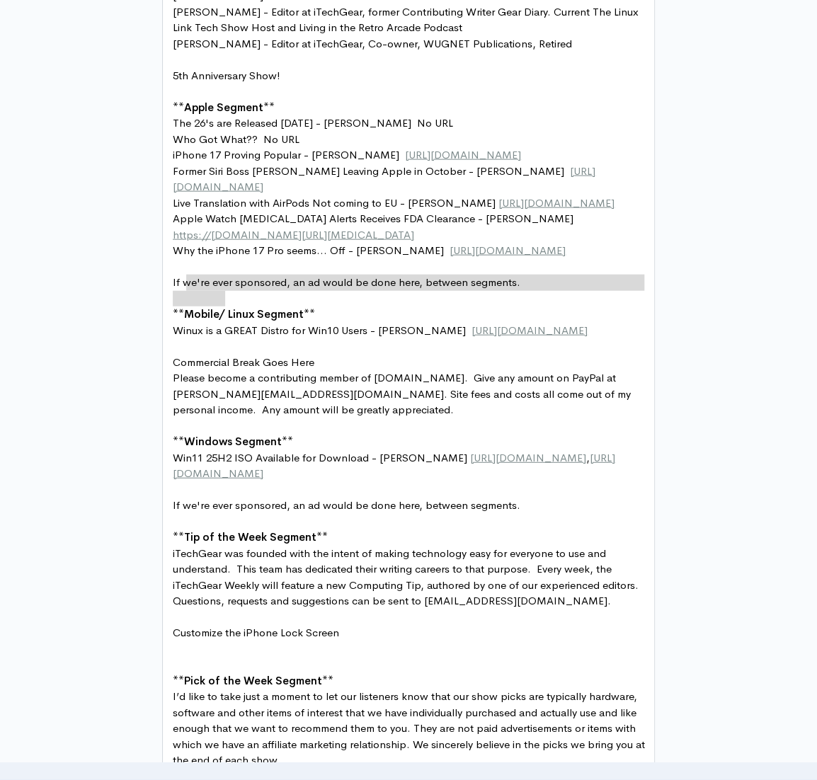
type textarea "[URL][DOMAIN_NAME][MEDICAL_DATA]"
drag, startPoint x: 226, startPoint y: 297, endPoint x: 173, endPoint y: 279, distance: 56.2
paste textarea
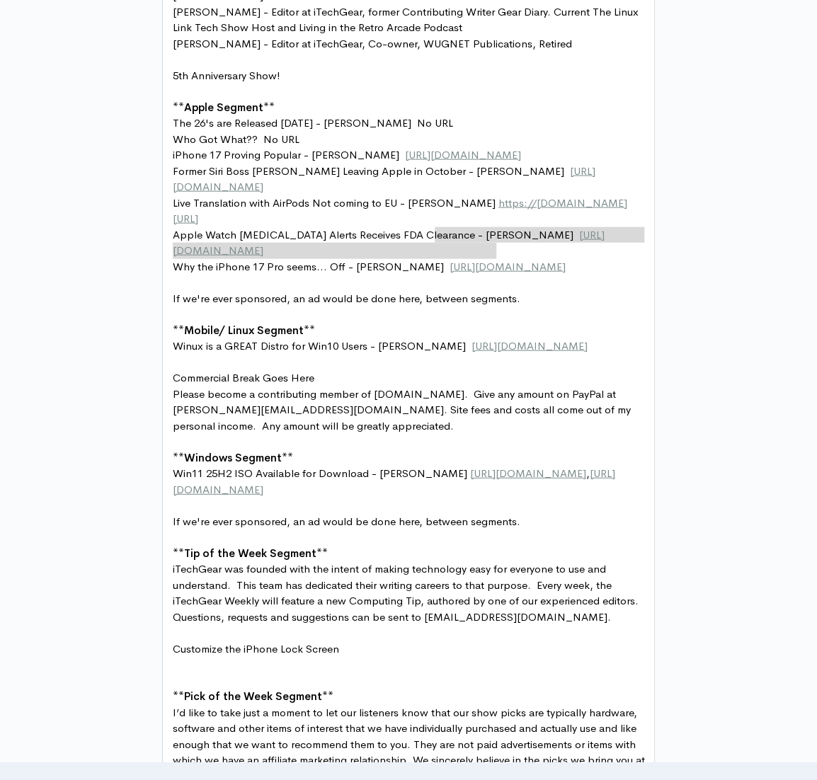
type textarea "[URL][DOMAIN_NAME]"
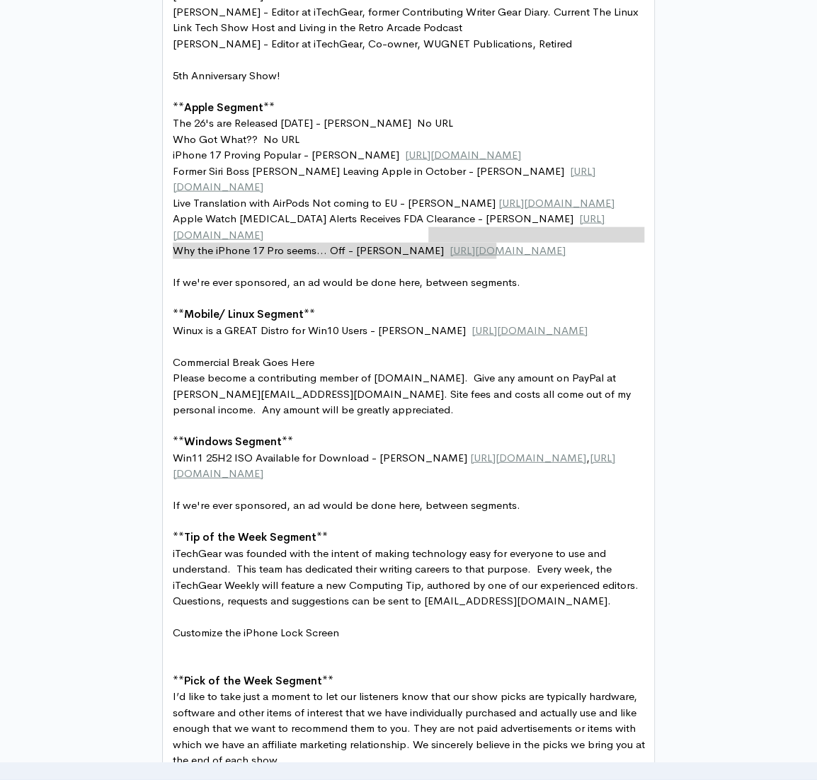
drag, startPoint x: 496, startPoint y: 248, endPoint x: 430, endPoint y: 234, distance: 67.2
paste textarea
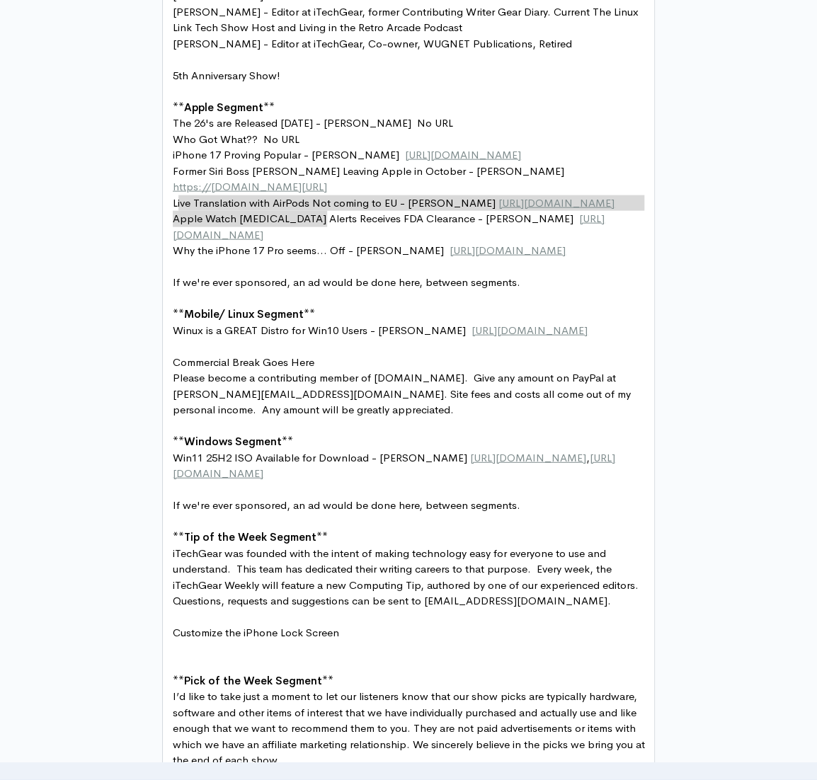
type textarea "[URL][DOMAIN_NAME]"
paste textarea
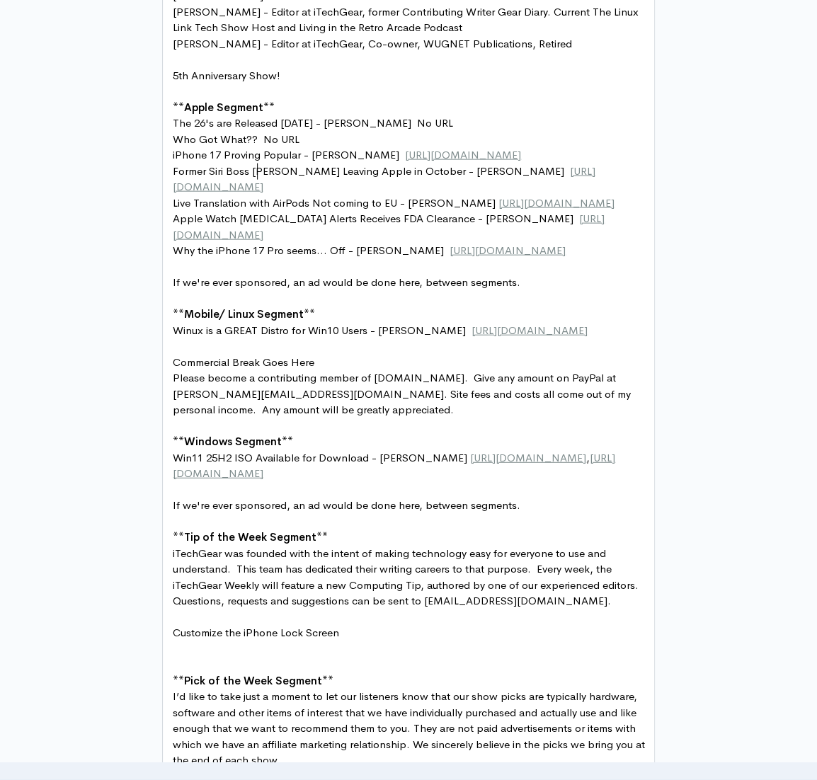
click at [270, 163] on pre "iPhone 17 Proving Popular - [PERSON_NAME] [URL][DOMAIN_NAME]" at bounding box center [412, 155] width 485 height 16
type textarea "[URL][DOMAIN_NAME]"
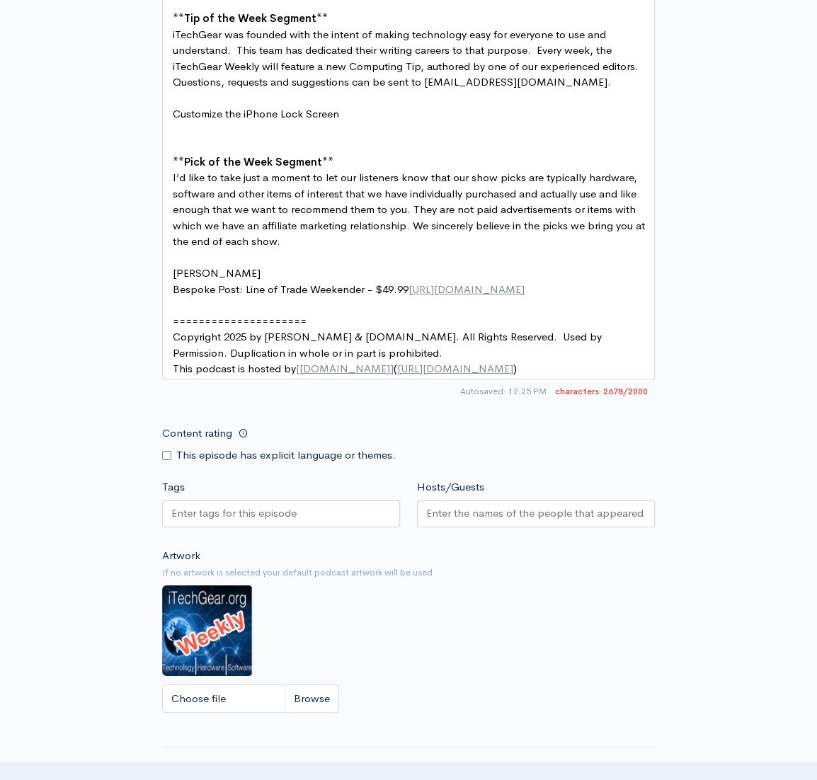
scroll to position [1823, 0]
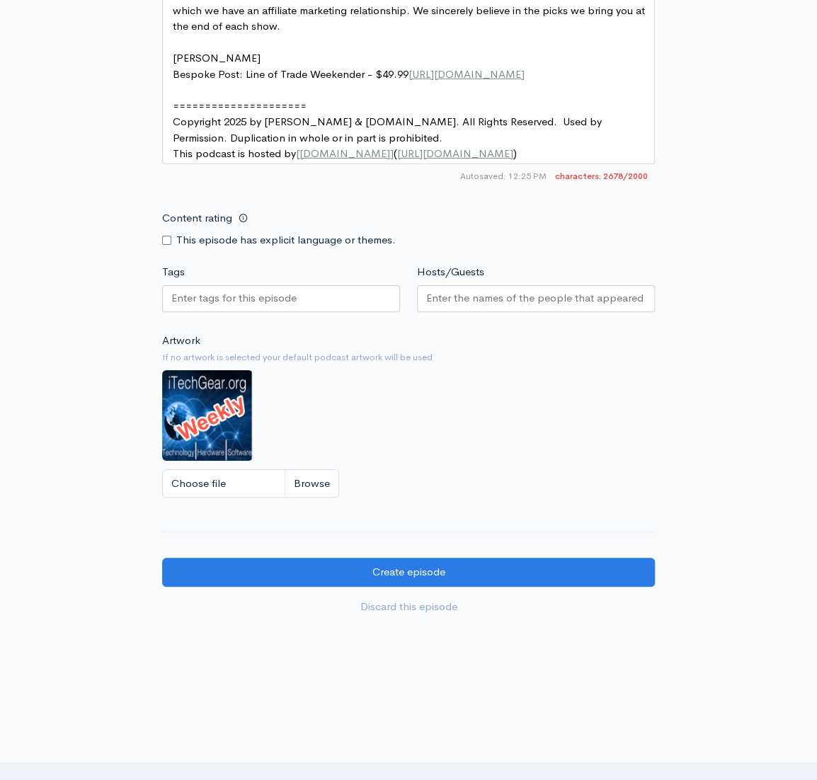
click at [444, 290] on input "Hosts/Guests" at bounding box center [535, 298] width 219 height 16
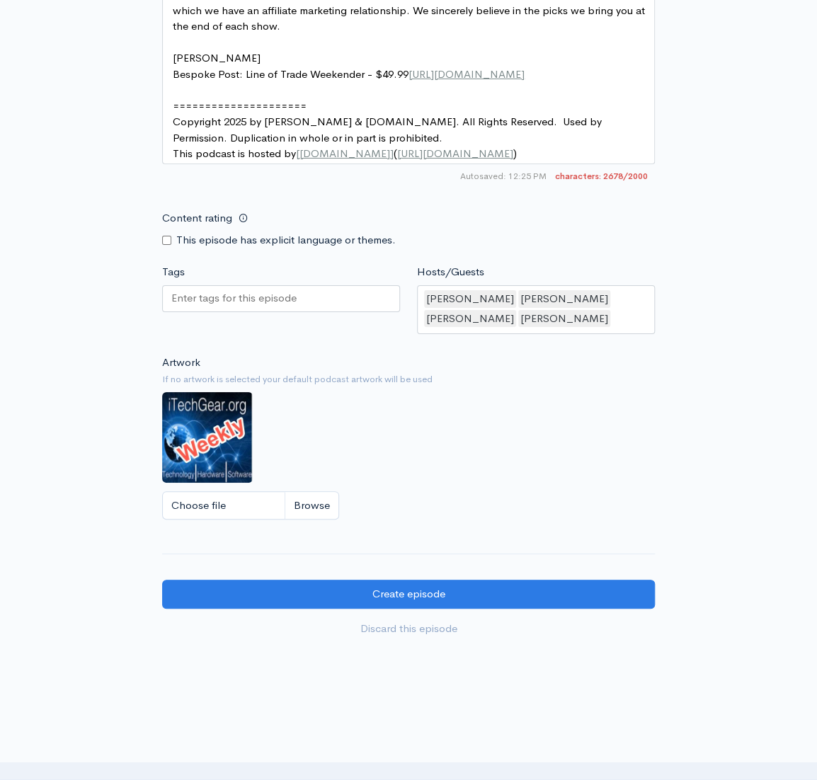
click at [301, 285] on div at bounding box center [281, 298] width 238 height 27
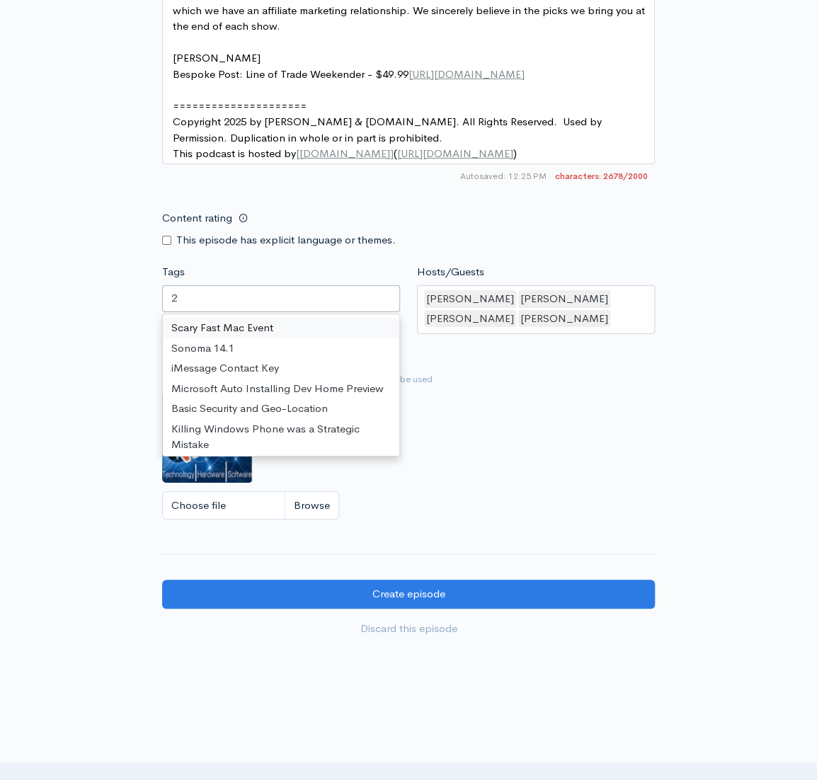
type input "26"
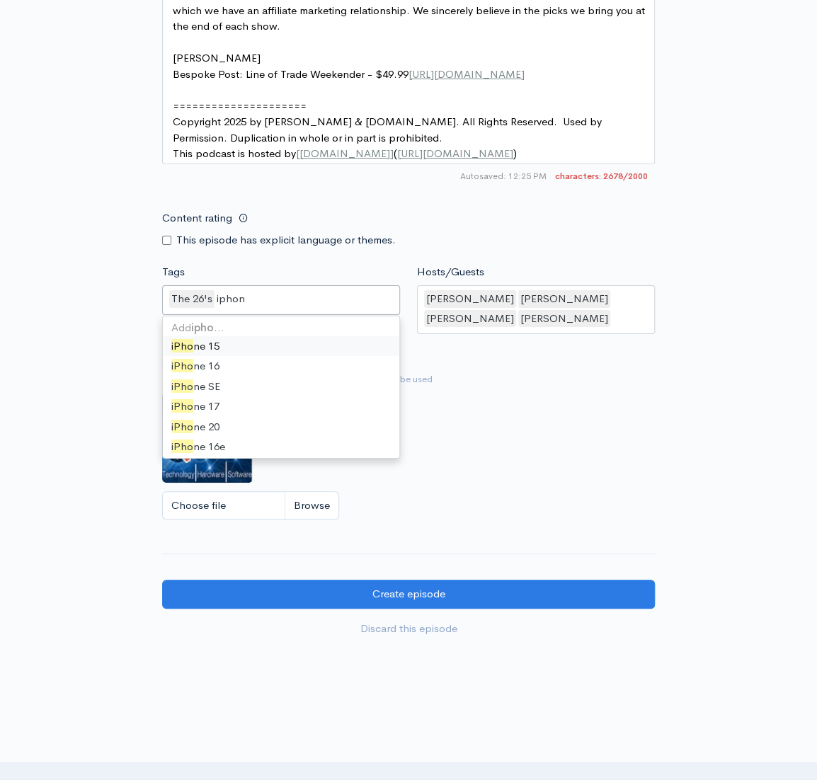
type input "iphone"
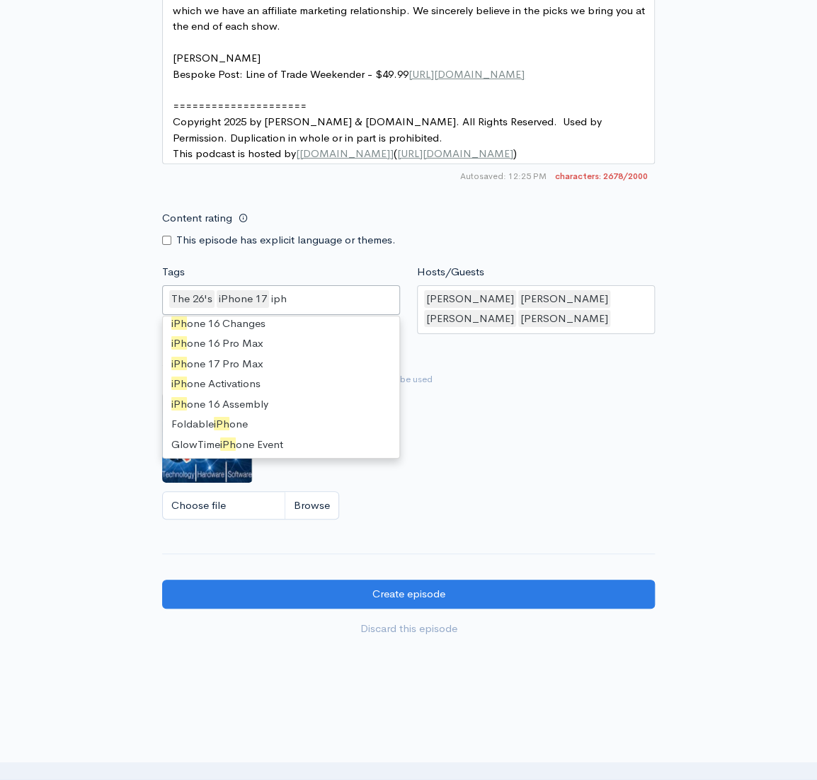
scroll to position [79, 0]
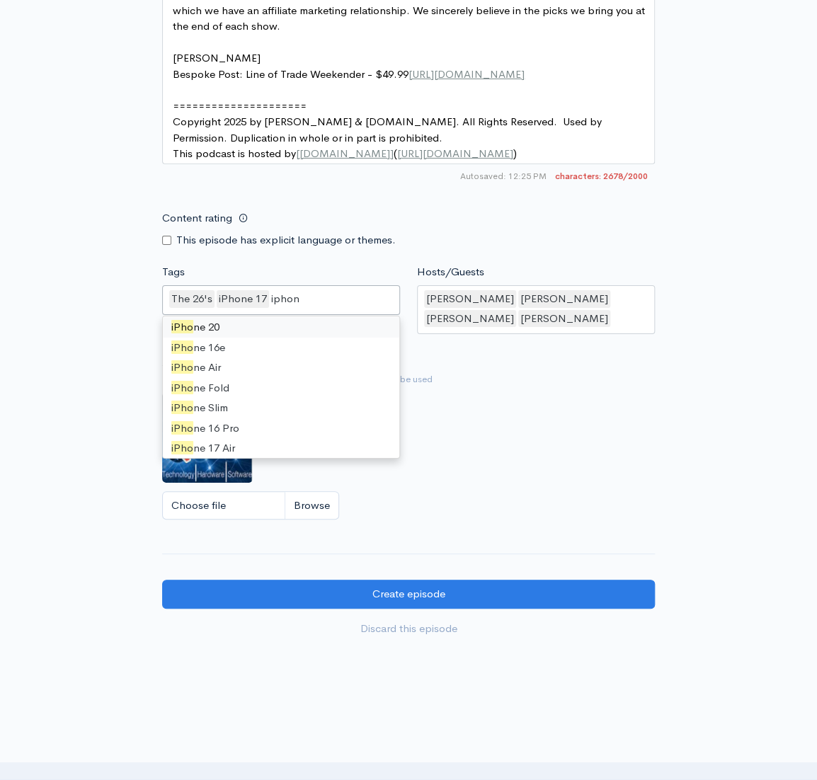
type input "iphone"
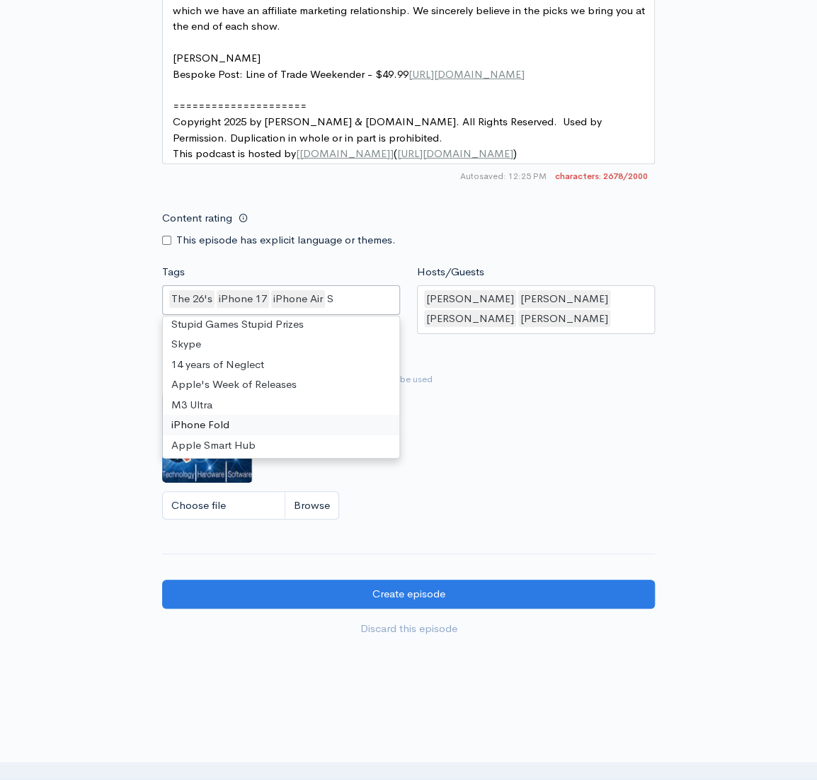
scroll to position [19, 0]
type input "Siri"
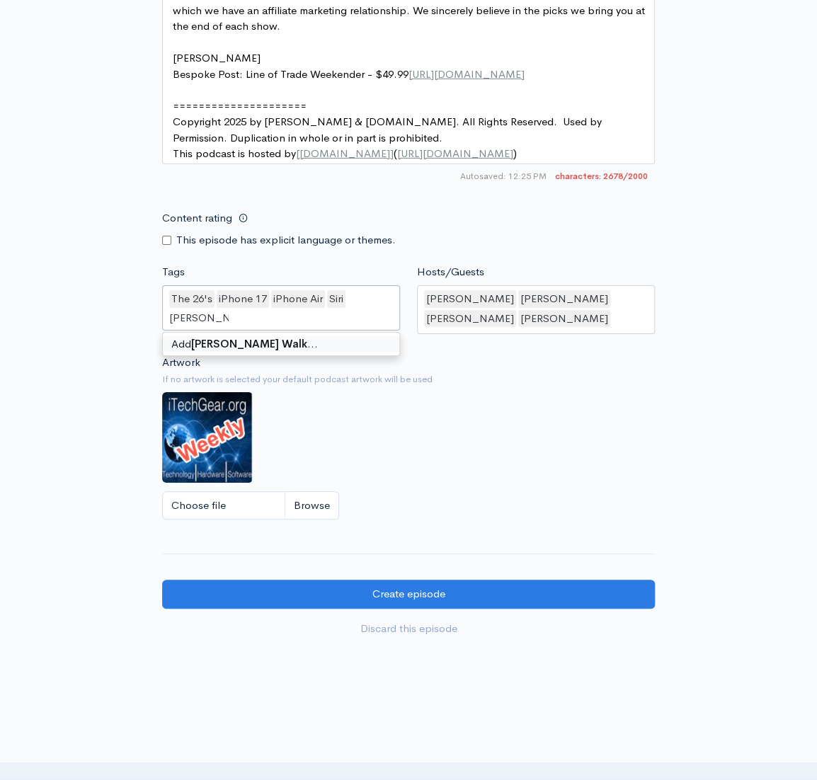
type input "[PERSON_NAME]"
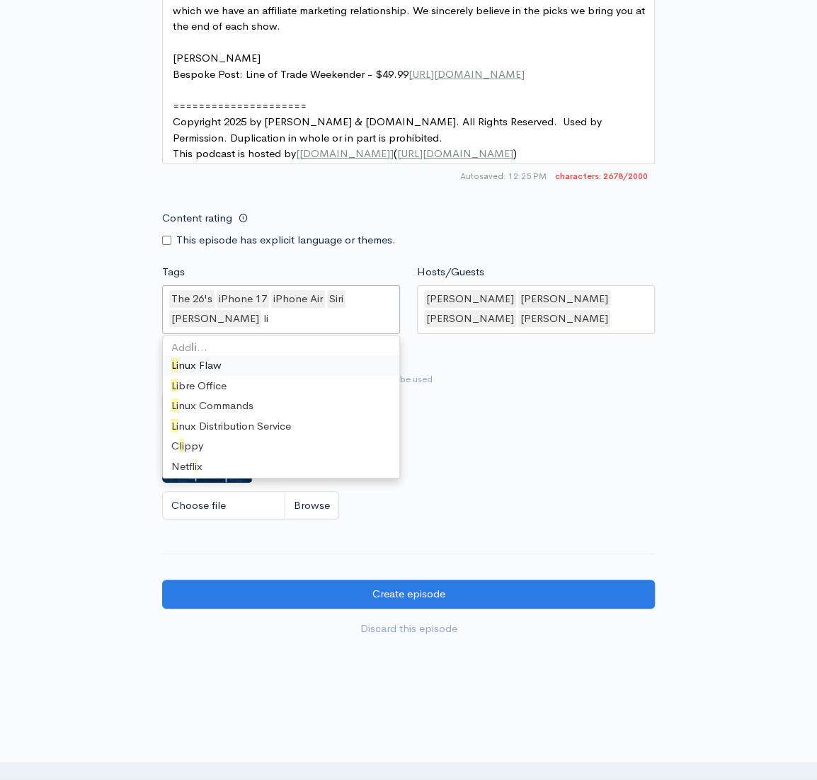
type input "l"
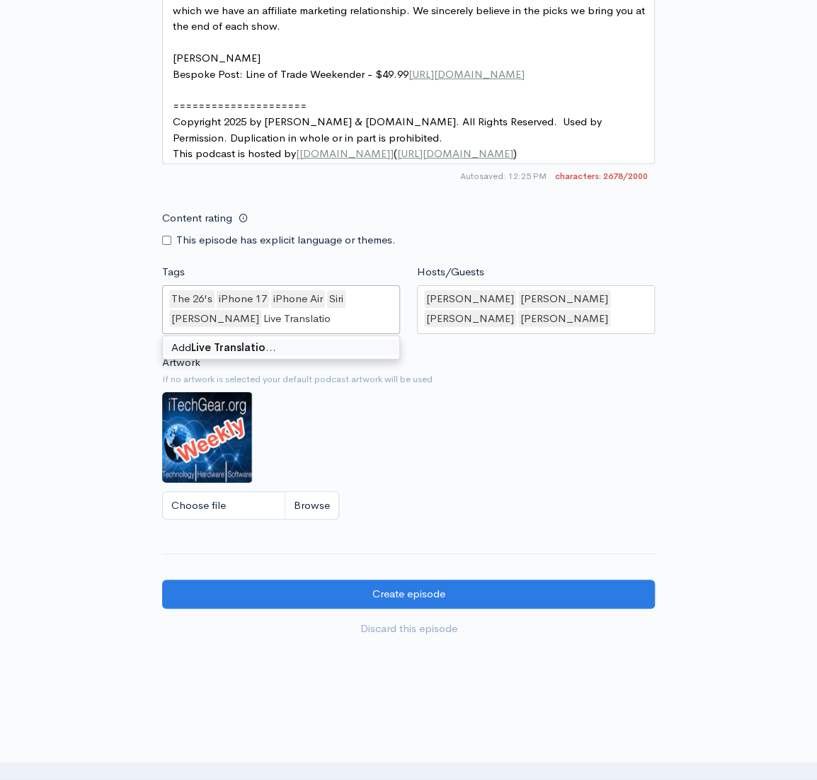
type input "Live Translation"
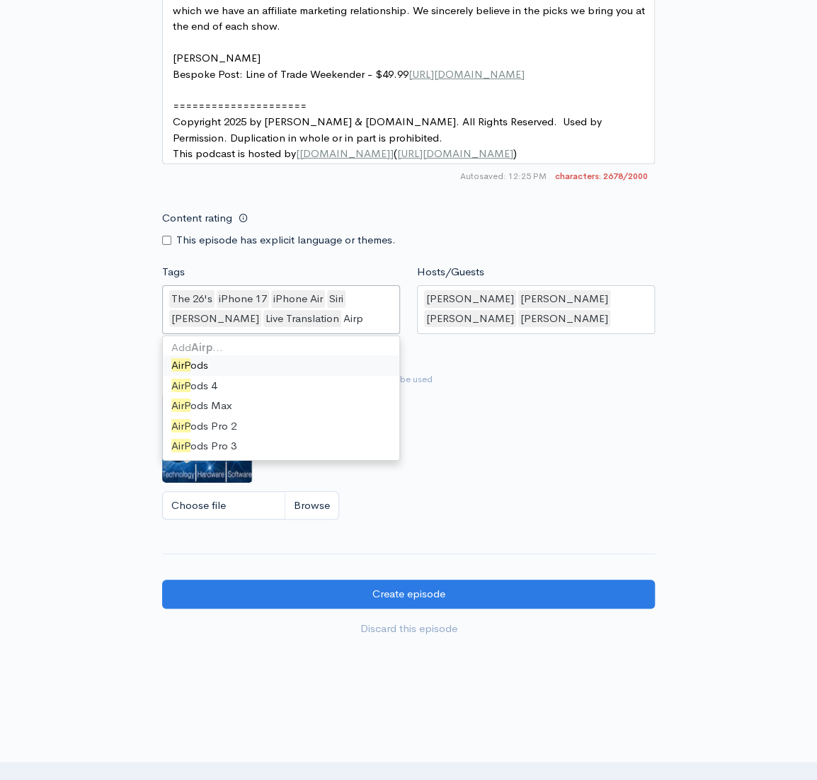
type input "Air"
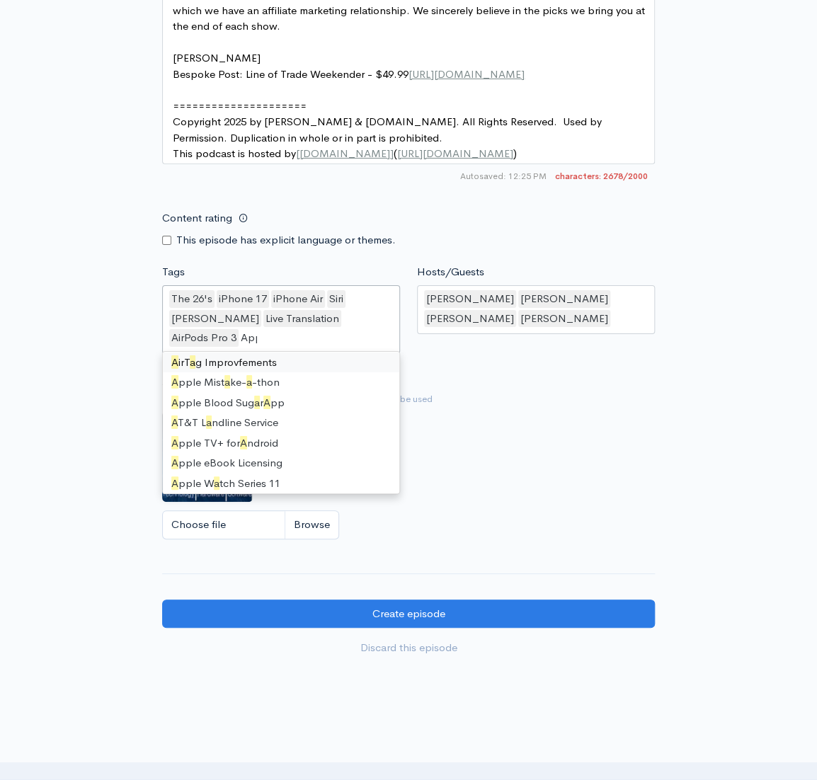
scroll to position [19, 0]
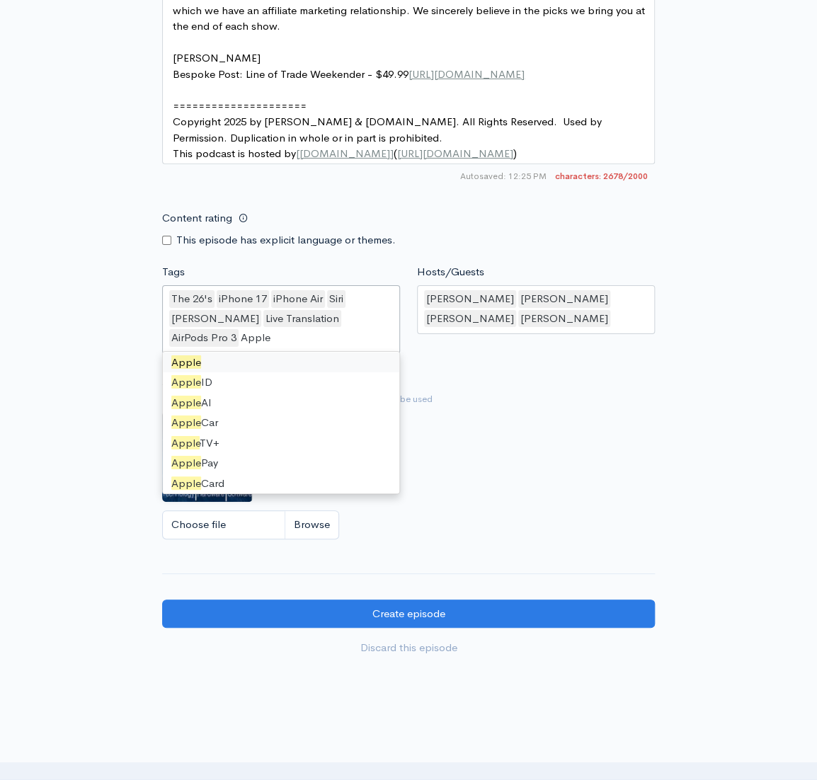
type input "Apple w"
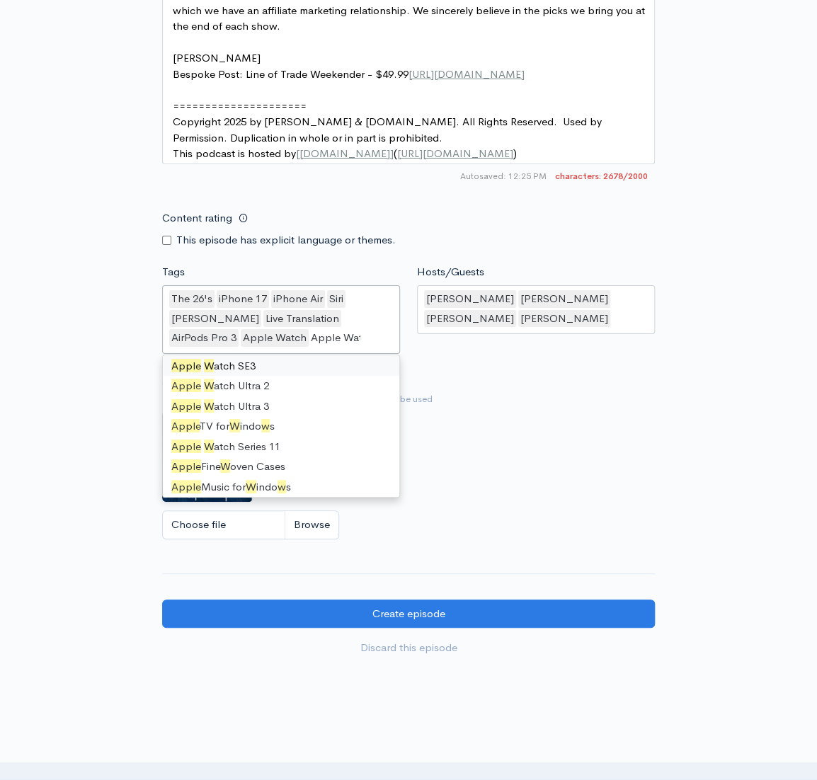
scroll to position [0, 0]
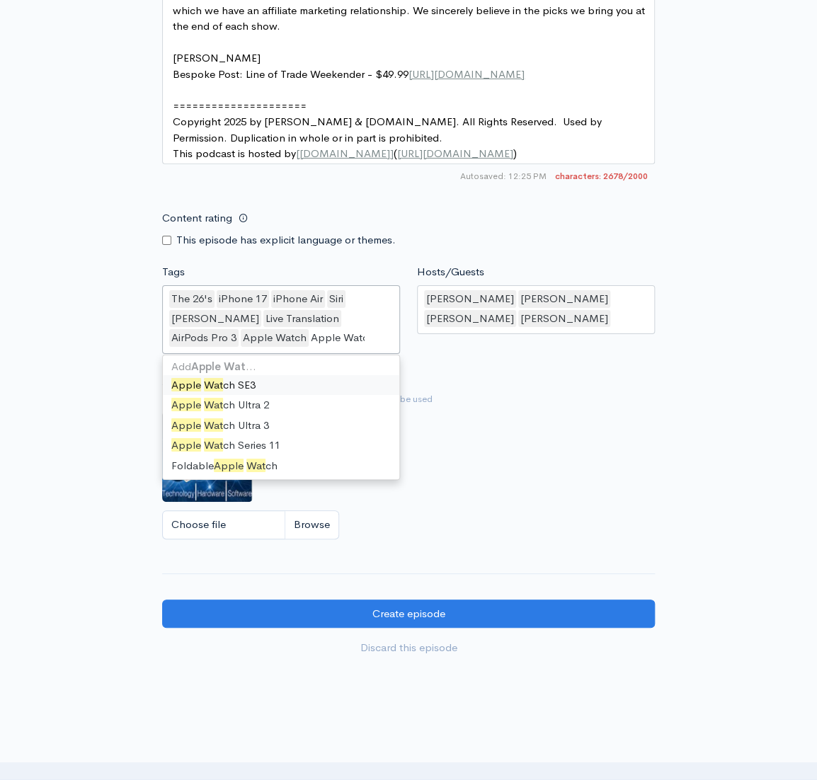
type input "Apple Watch"
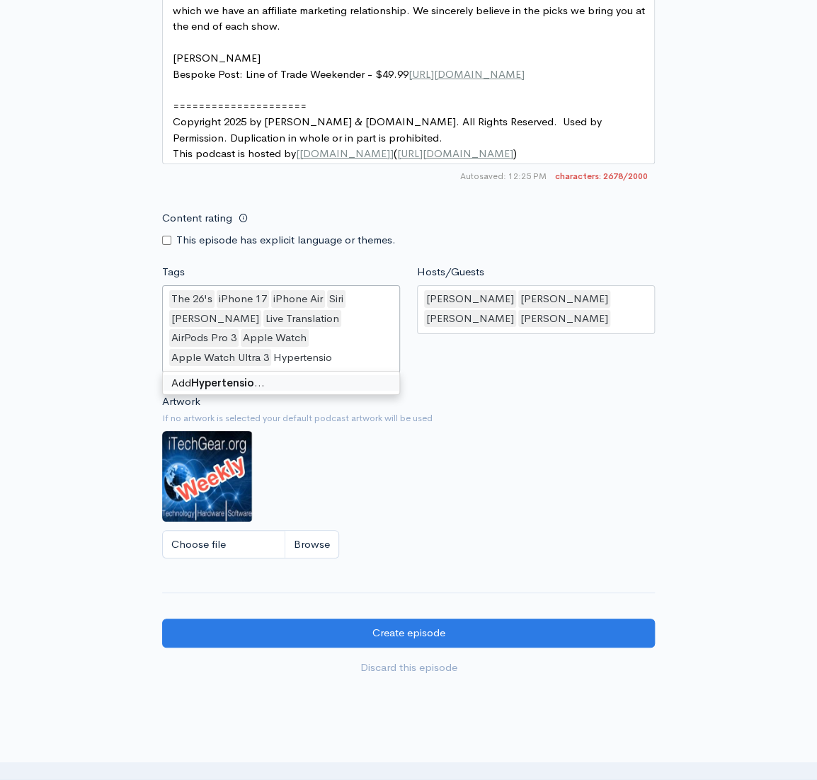
type input "[MEDICAL_DATA]"
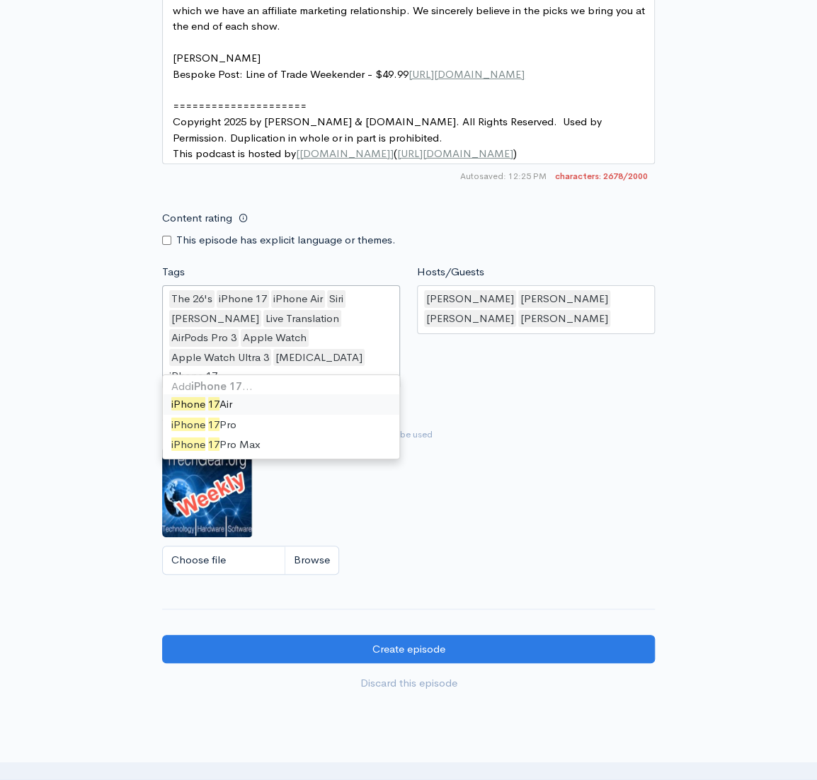
type input "iPhone 17 P"
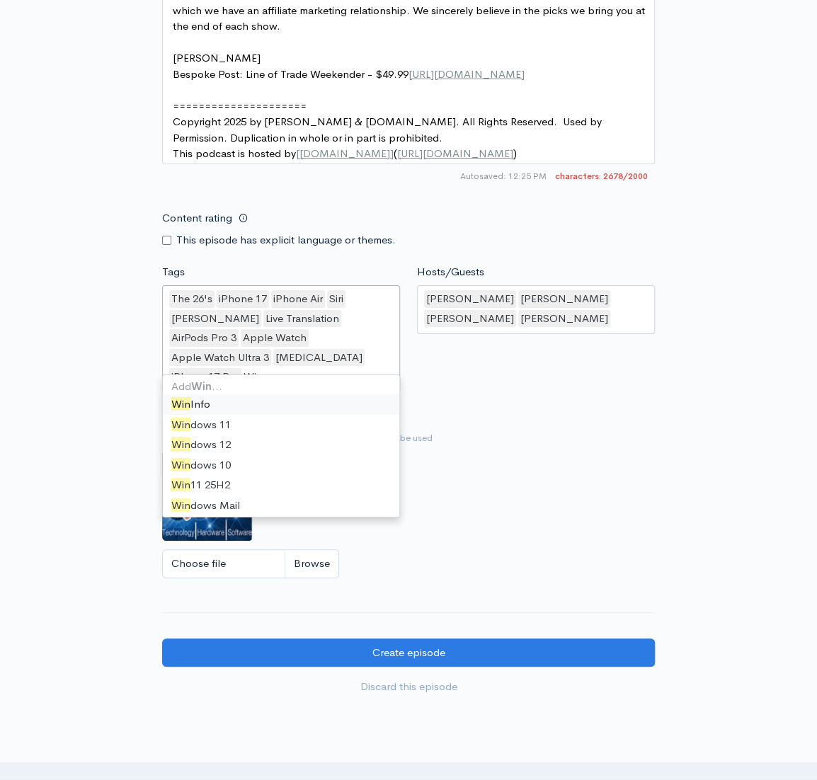
type input "Winux"
type input "Win"
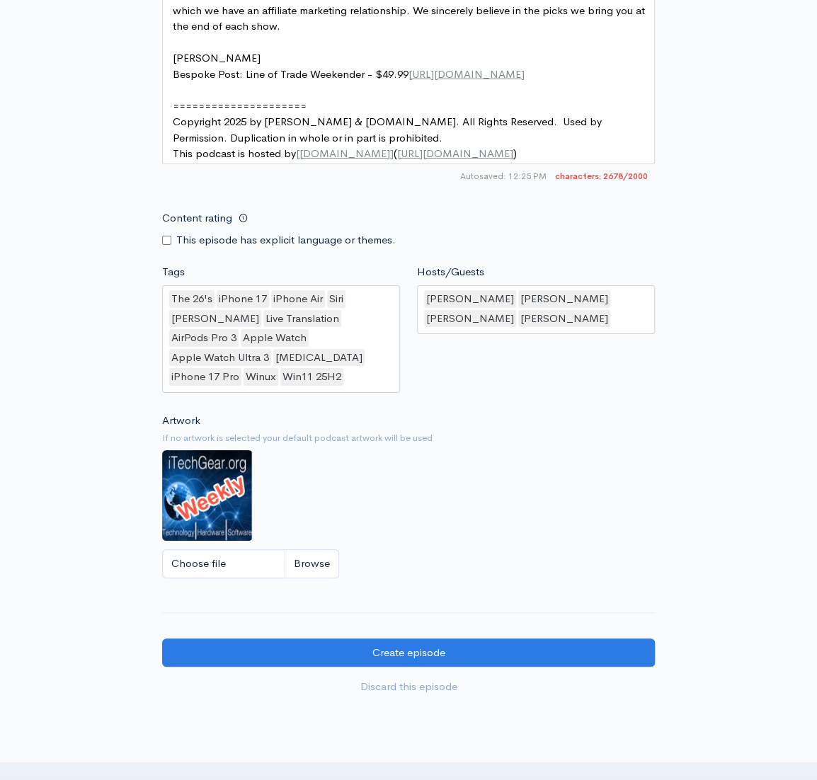
click at [543, 412] on div "Artwork If no artwork is selected your default podcast artwork will be used Cho…" at bounding box center [408, 499] width 492 height 174
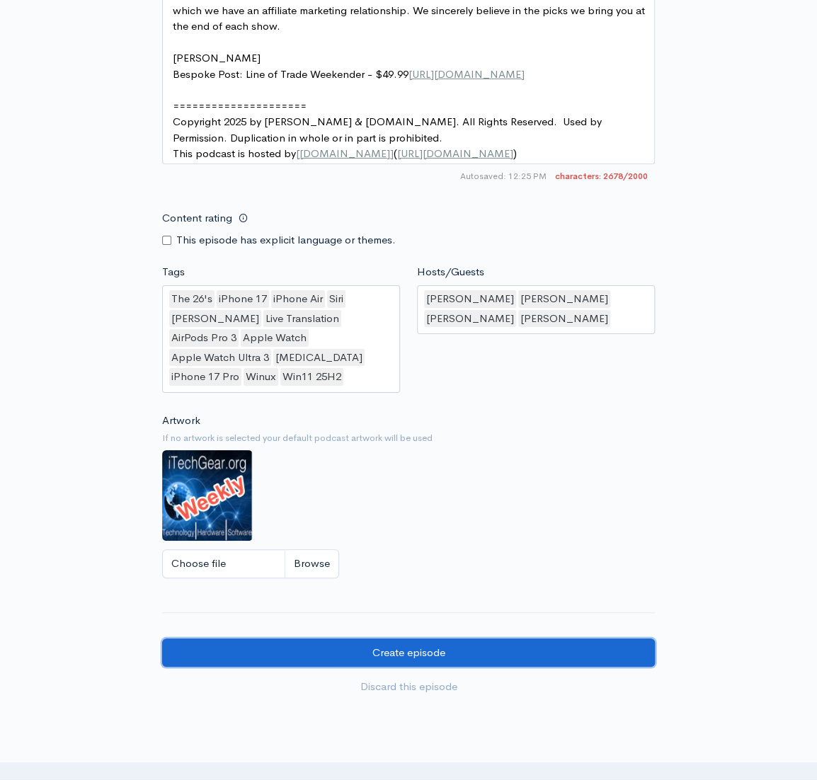
click at [451, 638] on input "Create episode" at bounding box center [408, 652] width 492 height 29
